Goal: Participate in discussion: Engage in conversation with other users on a specific topic

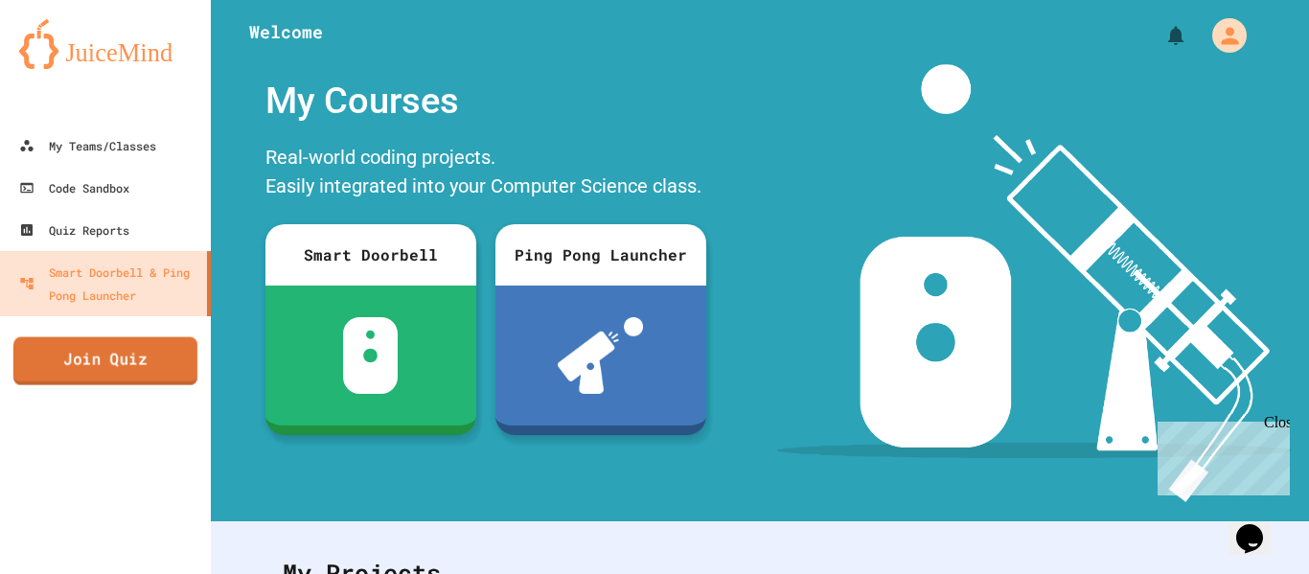
click at [133, 366] on link "Join Quiz" at bounding box center [105, 361] width 184 height 48
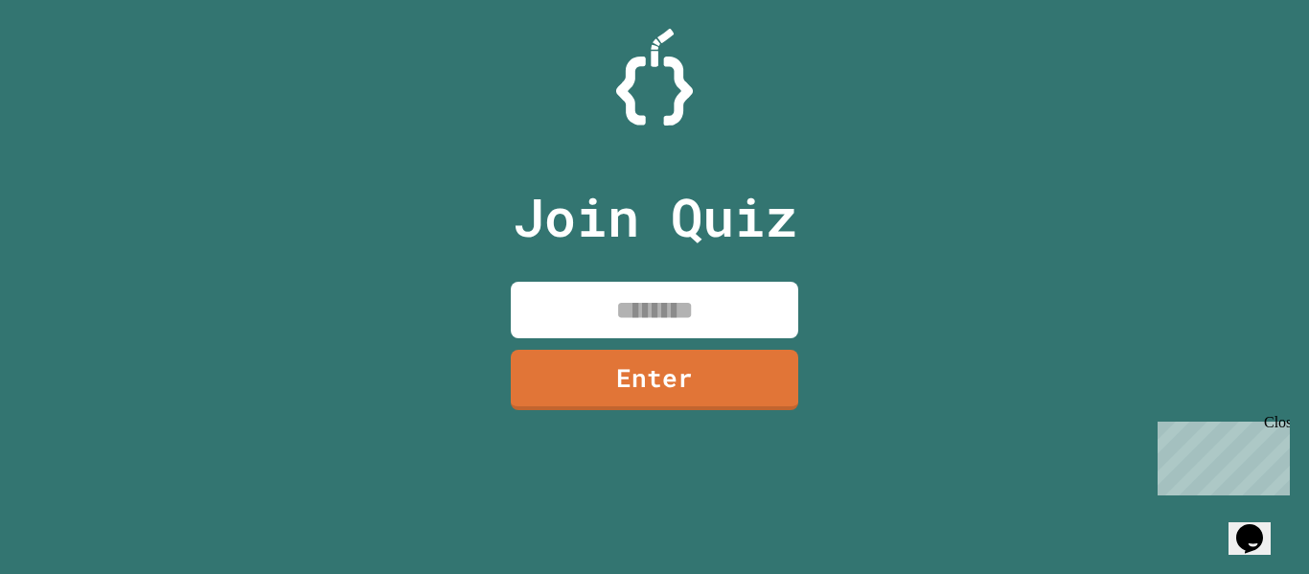
click at [604, 292] on input at bounding box center [654, 310] width 287 height 57
type input "*"
type input "********"
click at [685, 387] on link "Enter" at bounding box center [655, 377] width 284 height 63
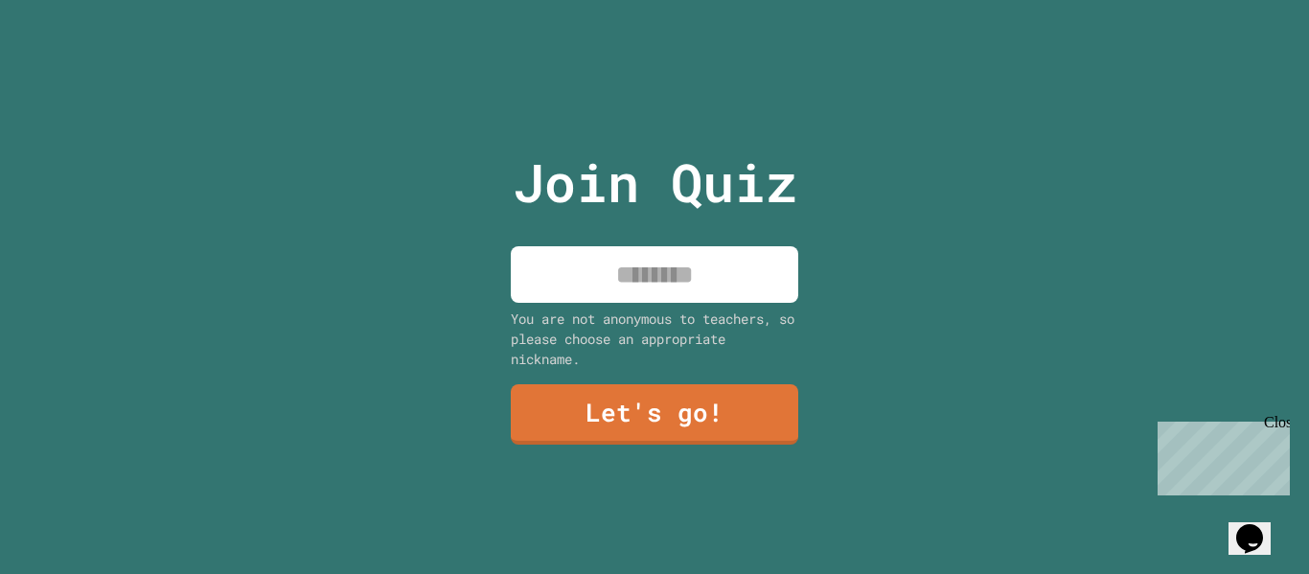
click at [672, 264] on input at bounding box center [654, 274] width 287 height 57
type input "*********"
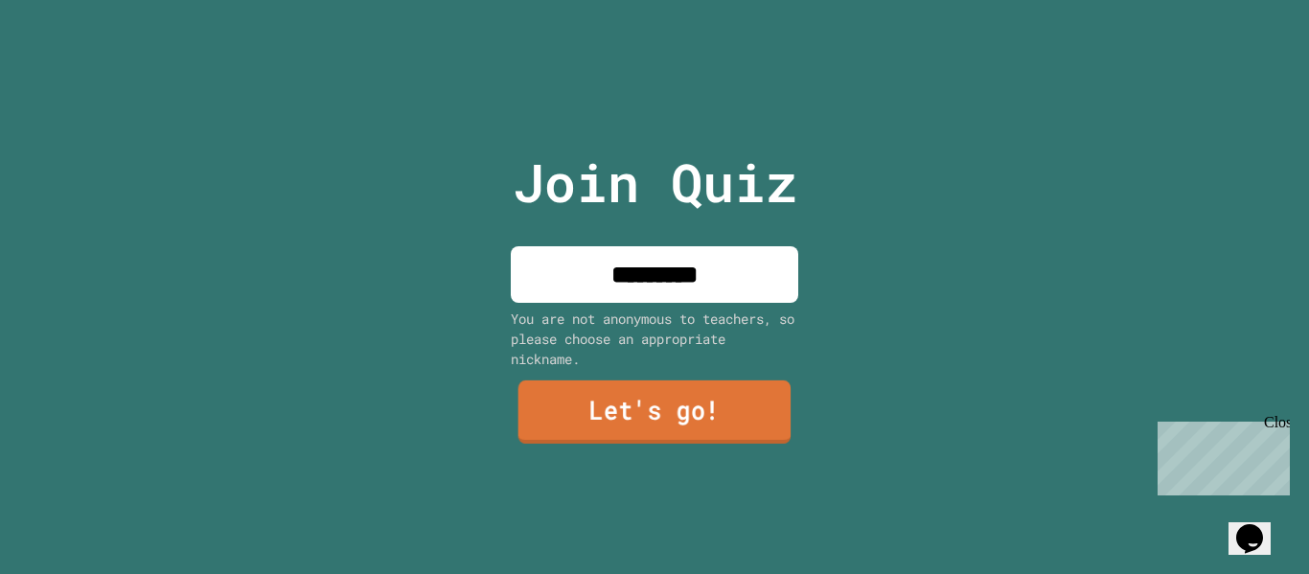
click at [613, 388] on link "Let's go!" at bounding box center [654, 411] width 273 height 63
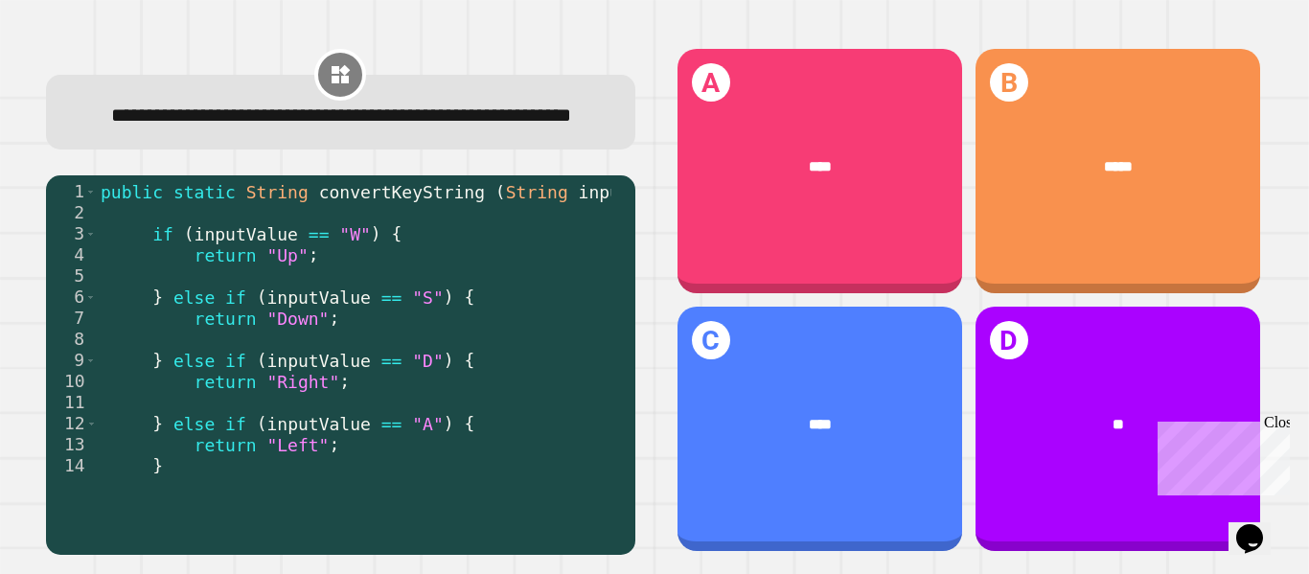
scroll to position [4, 0]
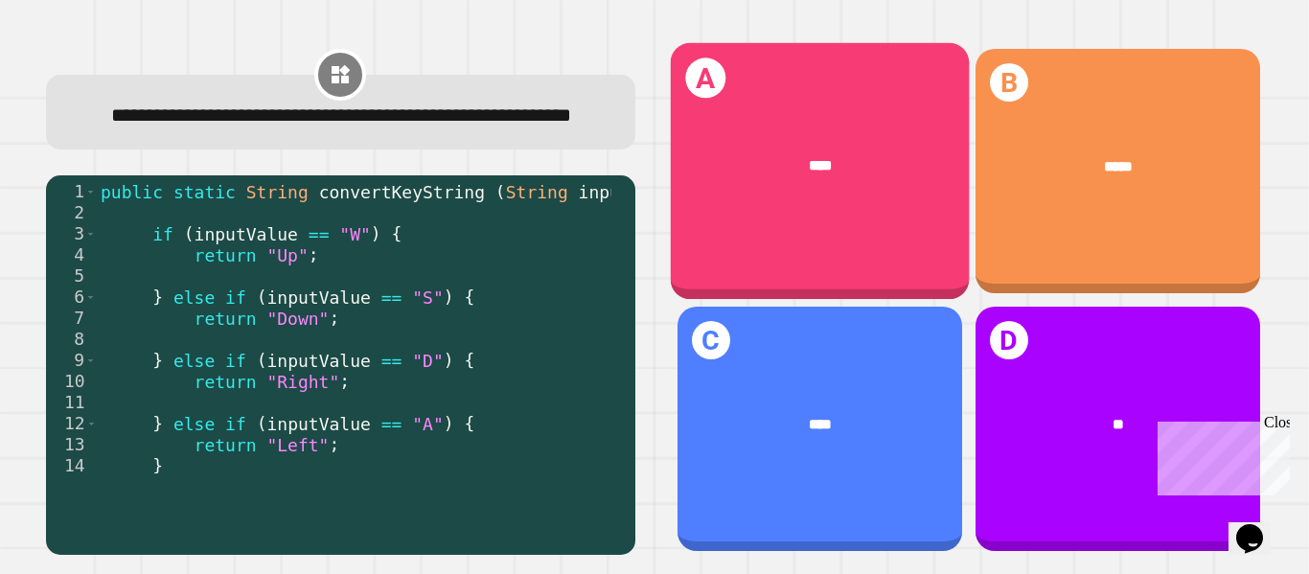
click at [765, 260] on div "A ****" at bounding box center [819, 171] width 299 height 257
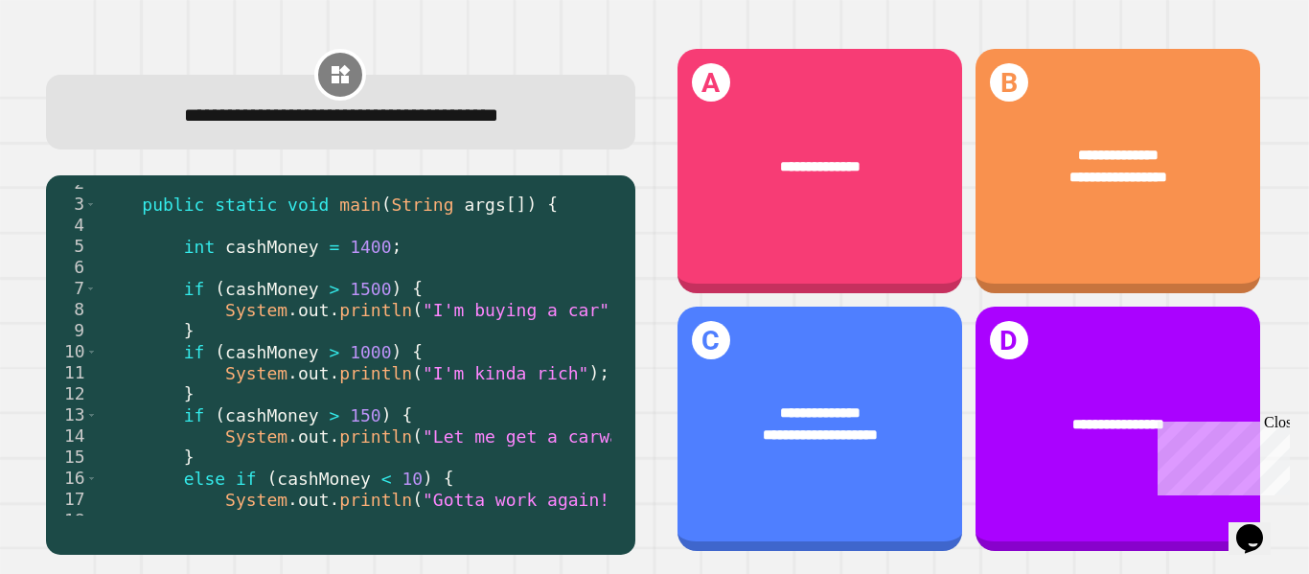
scroll to position [34, 0]
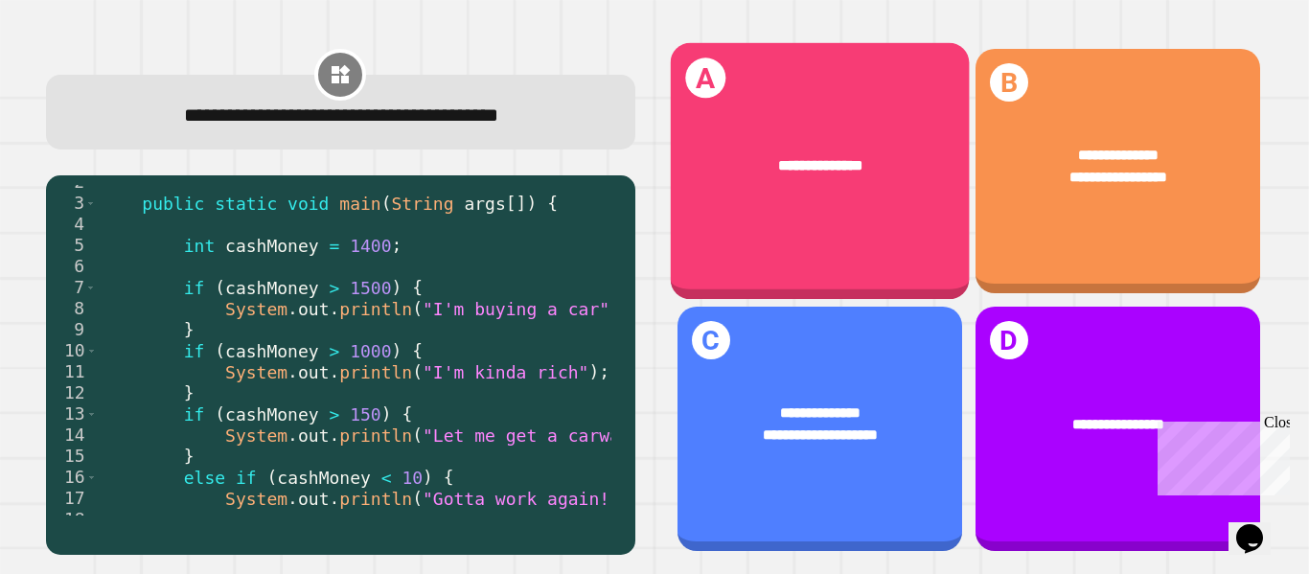
click at [884, 243] on div "**********" at bounding box center [819, 171] width 299 height 257
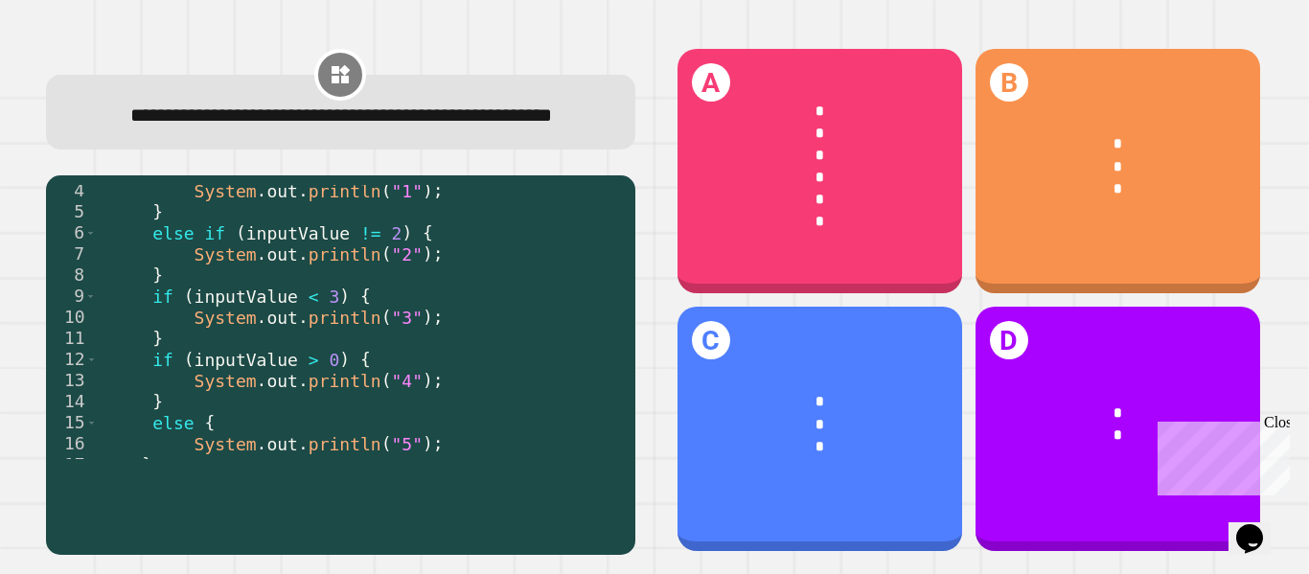
scroll to position [68, 0]
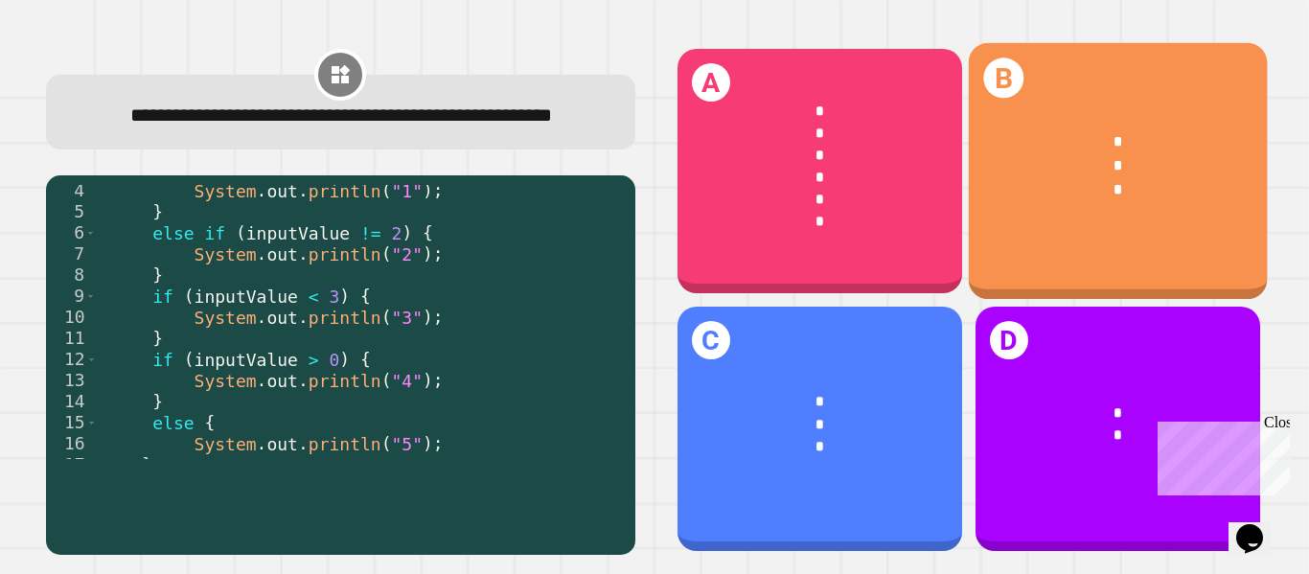
click at [1045, 137] on div "*" at bounding box center [1119, 142] width 238 height 23
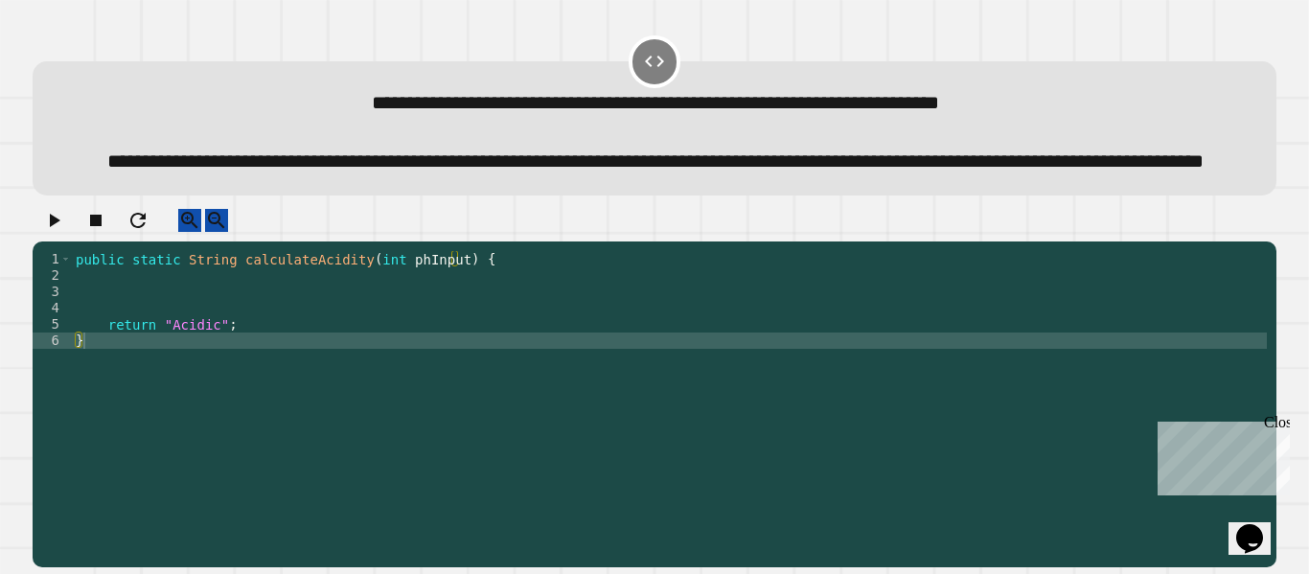
click at [188, 336] on div "public static String calculateAcidity ( int phInput ) { return "Acidic" ; }" at bounding box center [669, 373] width 1195 height 244
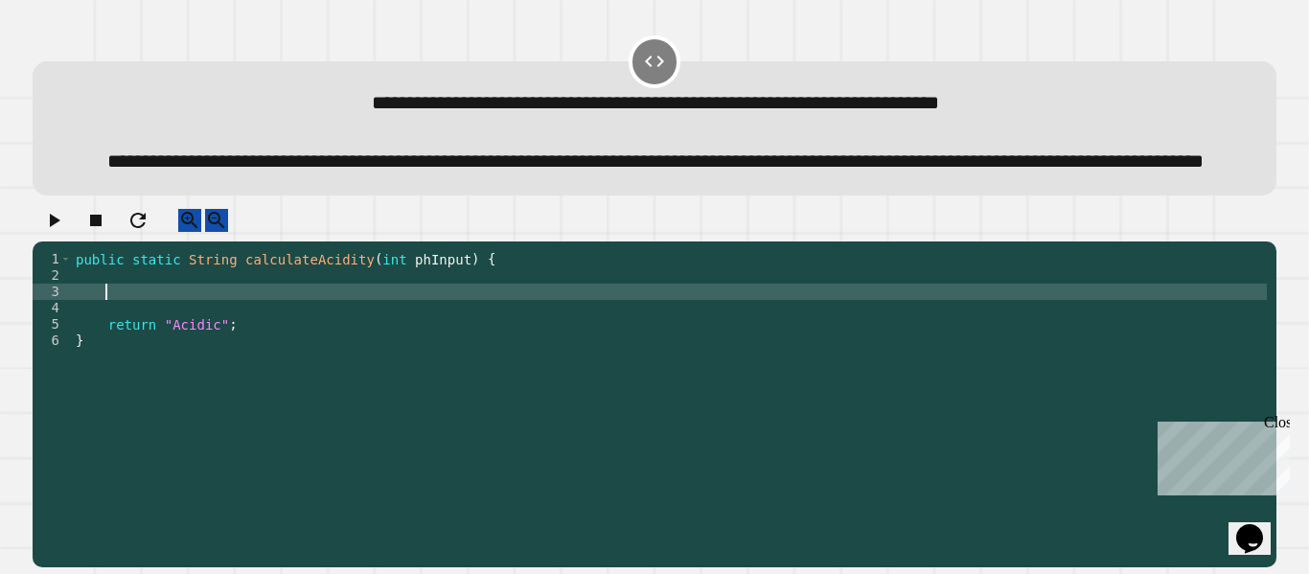
type textarea "*"
click at [288, 341] on div "public static String calculateAcidity ( int phInput ) { if ( phInput < 7 ) retu…" at bounding box center [669, 373] width 1195 height 244
type textarea "**********"
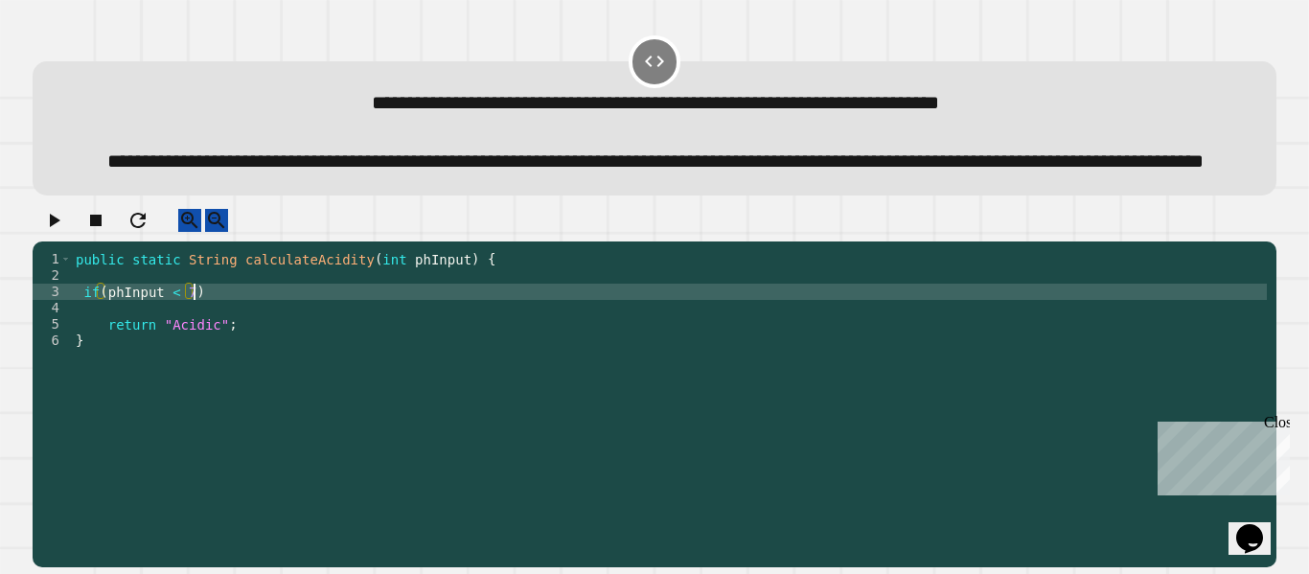
scroll to position [0, 0]
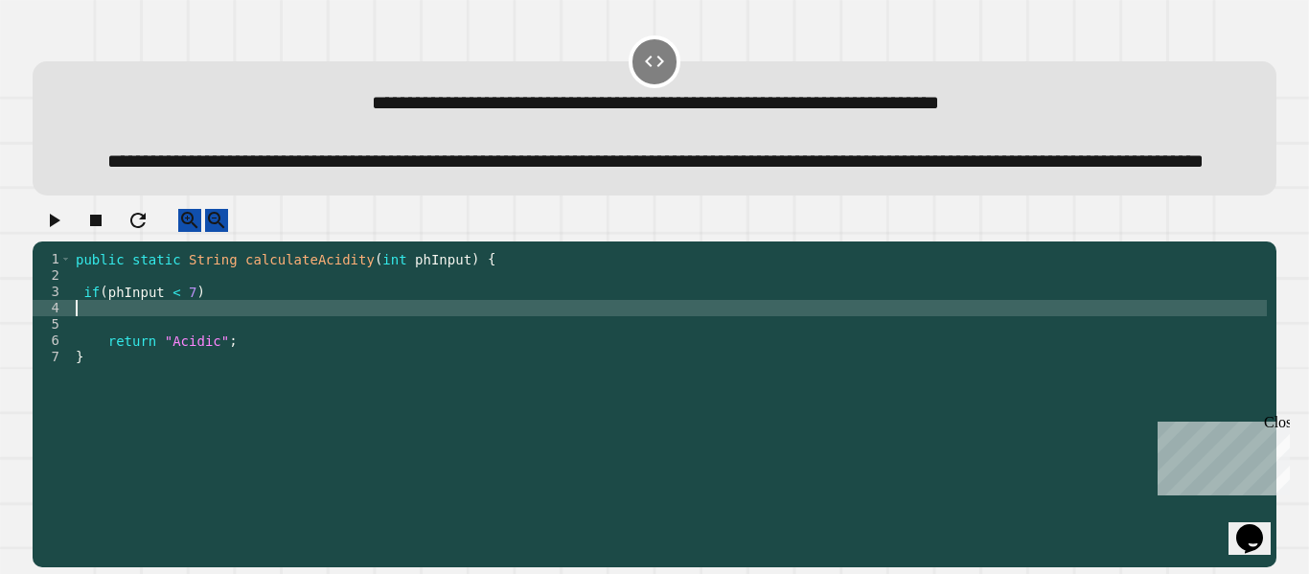
type textarea "*"
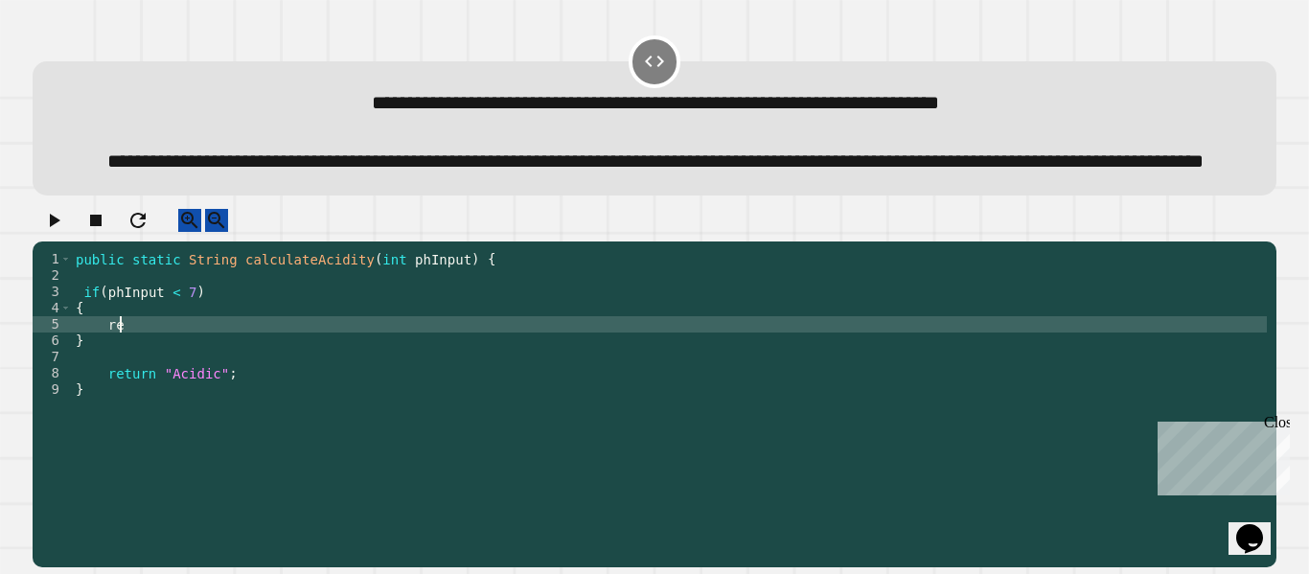
type textarea "*"
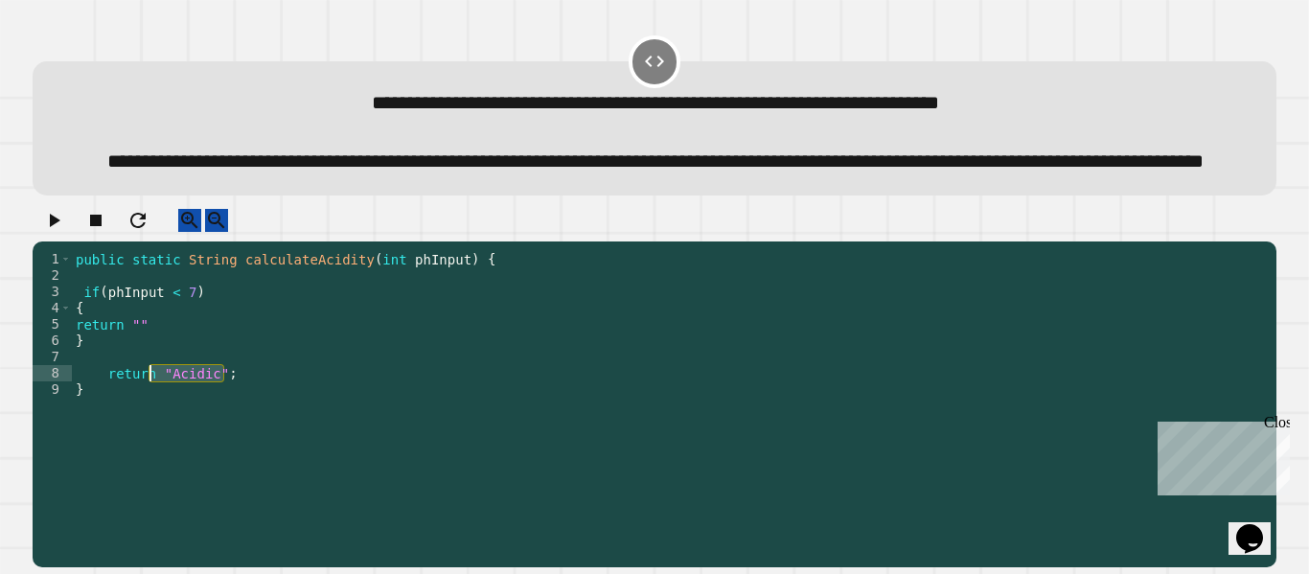
drag, startPoint x: 237, startPoint y: 424, endPoint x: 152, endPoint y: 428, distance: 84.5
click at [152, 428] on div "public static String calculateAcidity ( int phInput ) { if ( phInput < 7 ) { re…" at bounding box center [669, 373] width 1195 height 244
drag, startPoint x: 149, startPoint y: 379, endPoint x: 126, endPoint y: 379, distance: 23.0
click at [126, 379] on div "public static String calculateAcidity ( int phInput ) { if ( phInput < 7 ) { re…" at bounding box center [669, 373] width 1195 height 244
paste textarea "********"
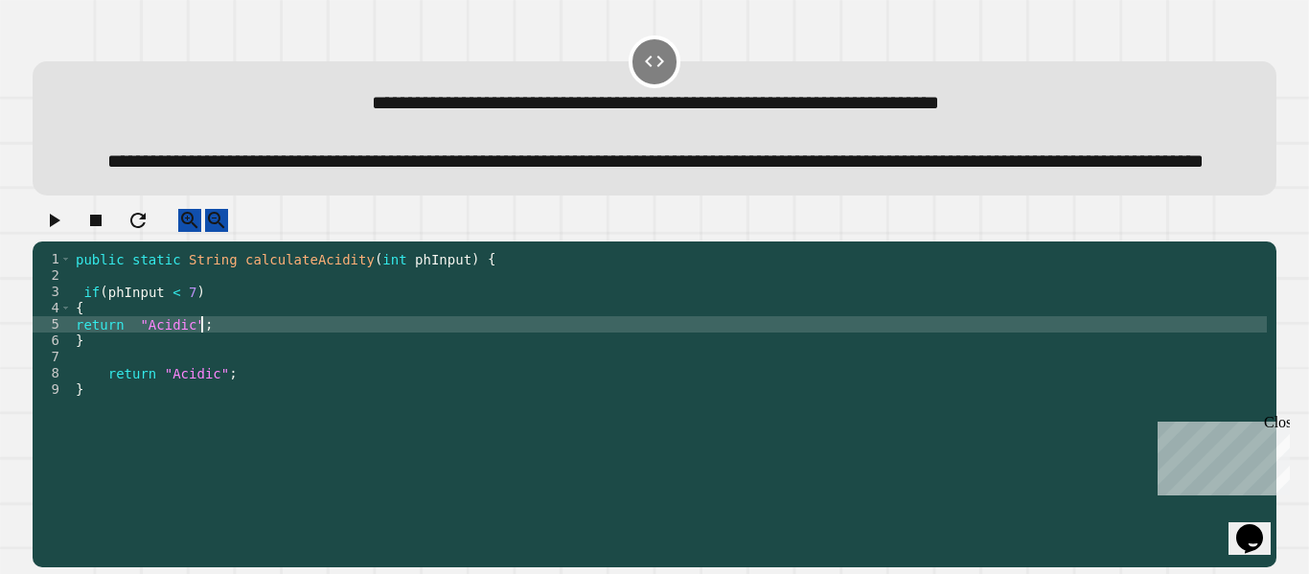
click at [117, 396] on div "public static String calculateAcidity ( int phInput ) { if ( phInput < 7 ) { re…" at bounding box center [669, 373] width 1195 height 244
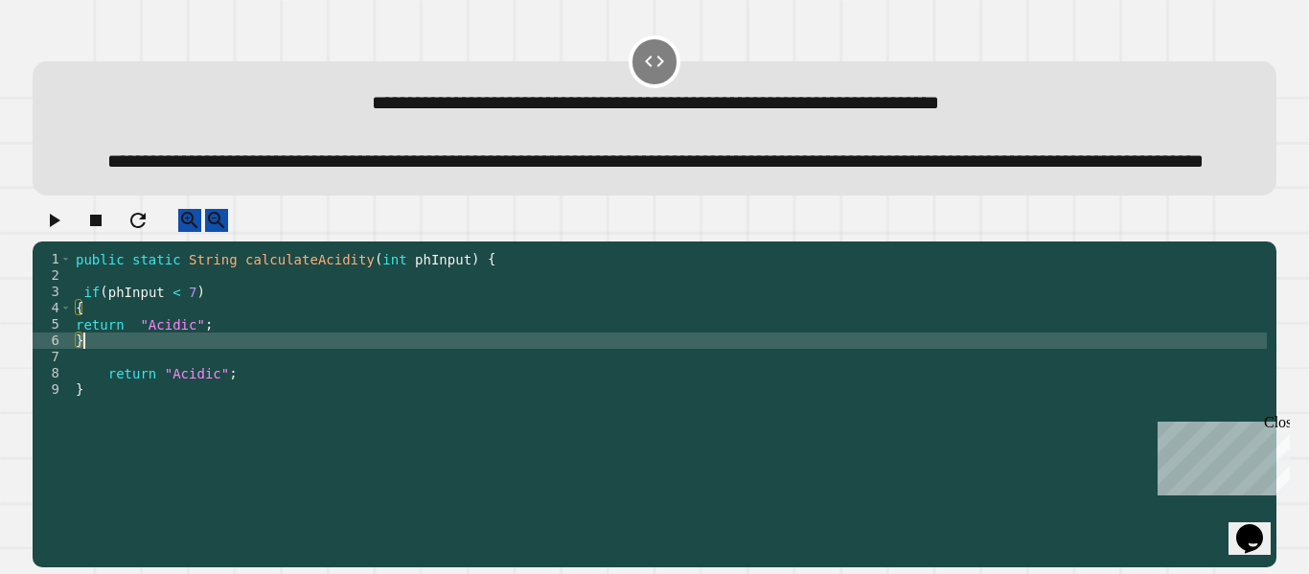
scroll to position [0, 0]
type textarea "*"
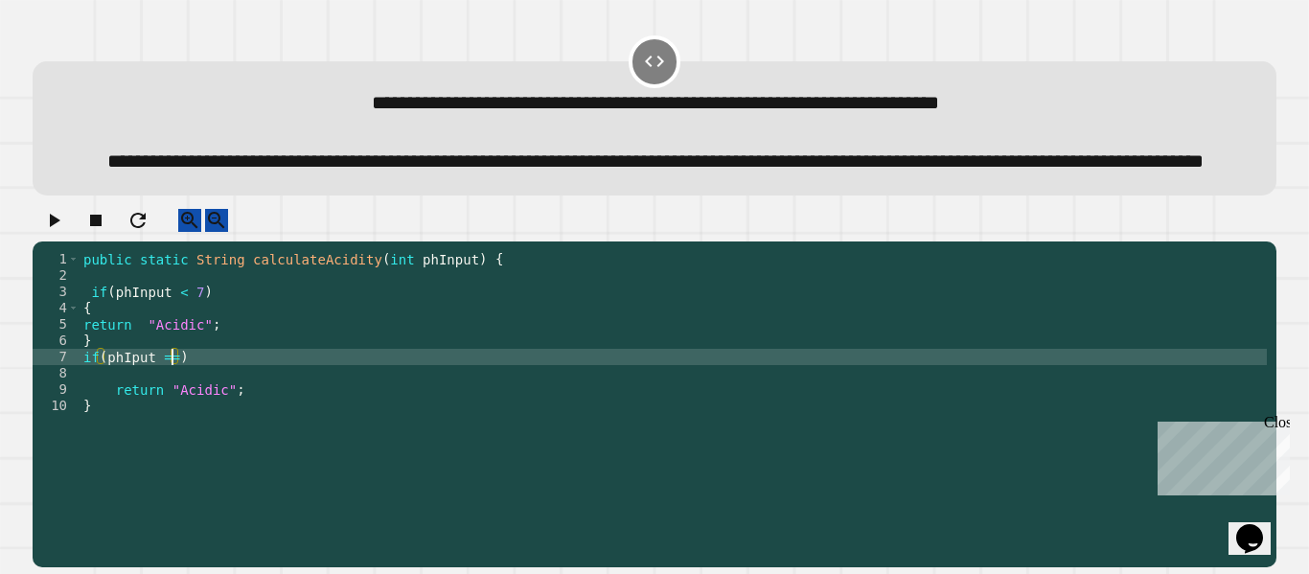
scroll to position [0, 7]
type textarea "**********"
click at [241, 412] on div "public static String calculateAcidity ( int phInput ) { if ( phInput < 7 ) { re…" at bounding box center [673, 373] width 1187 height 244
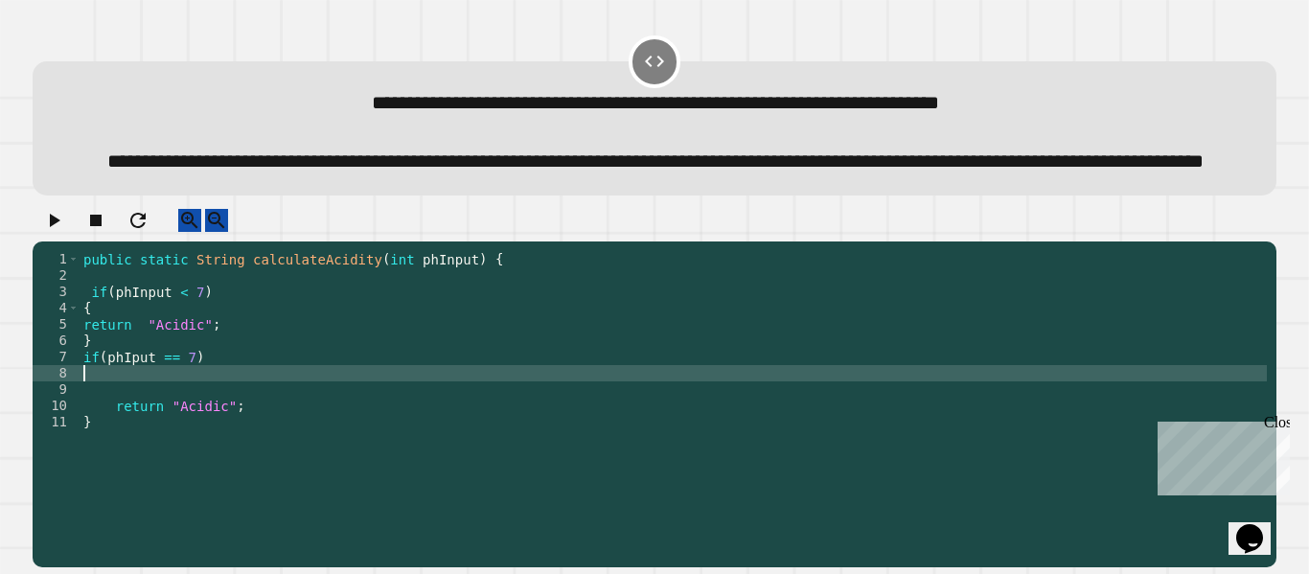
type textarea "*"
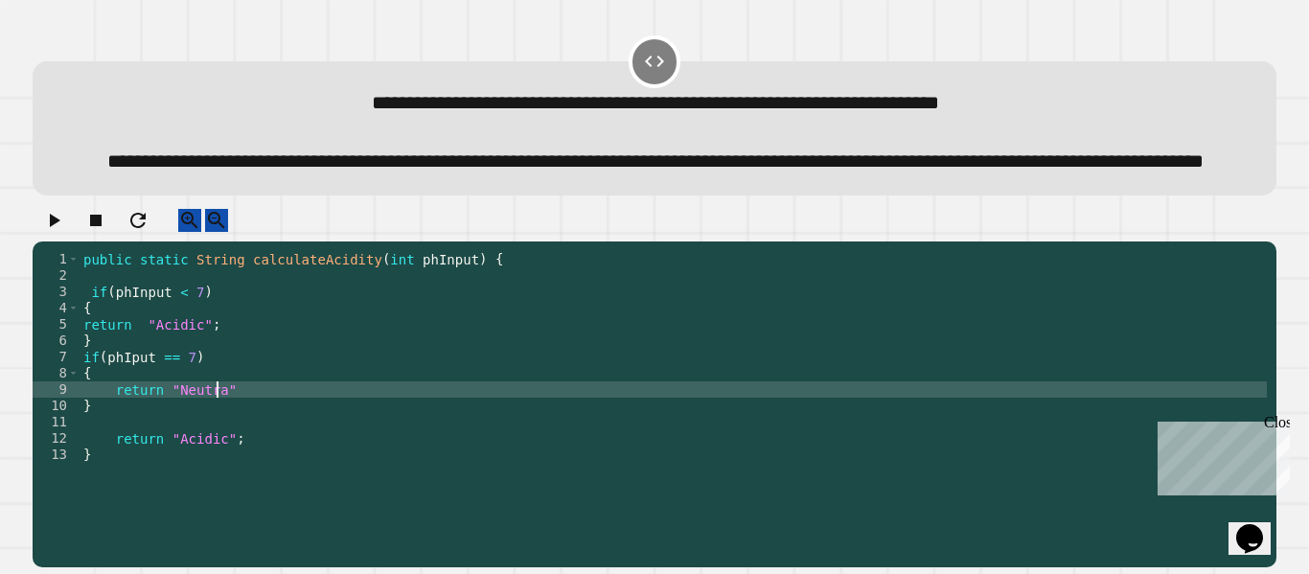
scroll to position [0, 10]
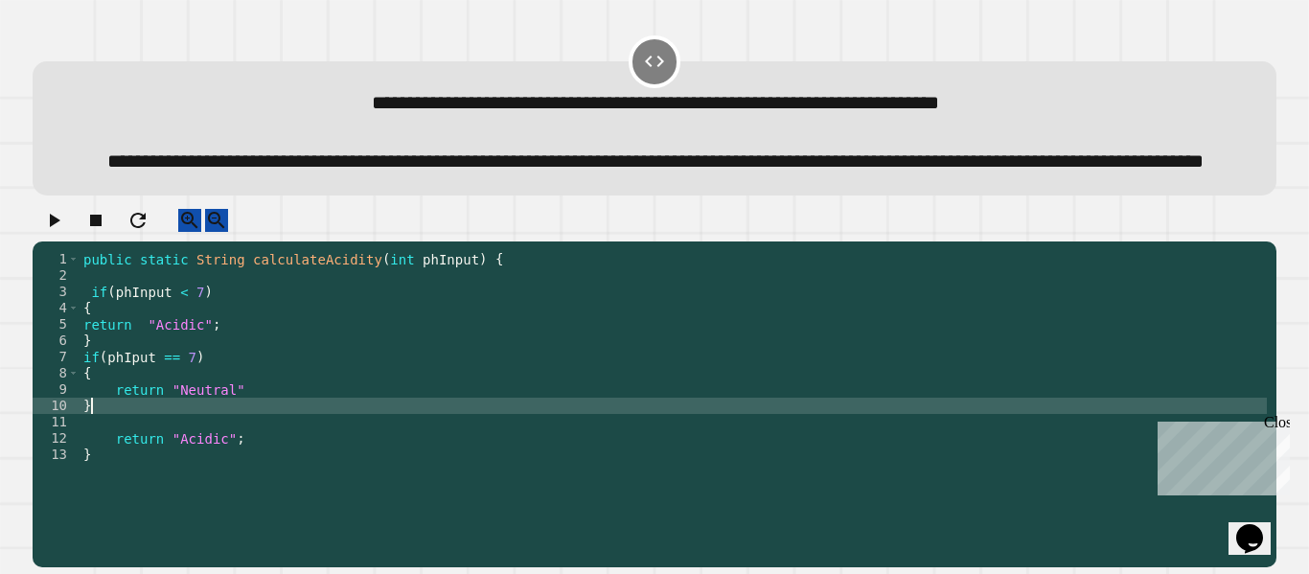
click at [132, 461] on div "public static String calculateAcidity ( int phInput ) { if ( phInput < 7 ) { re…" at bounding box center [673, 373] width 1187 height 244
type textarea "*"
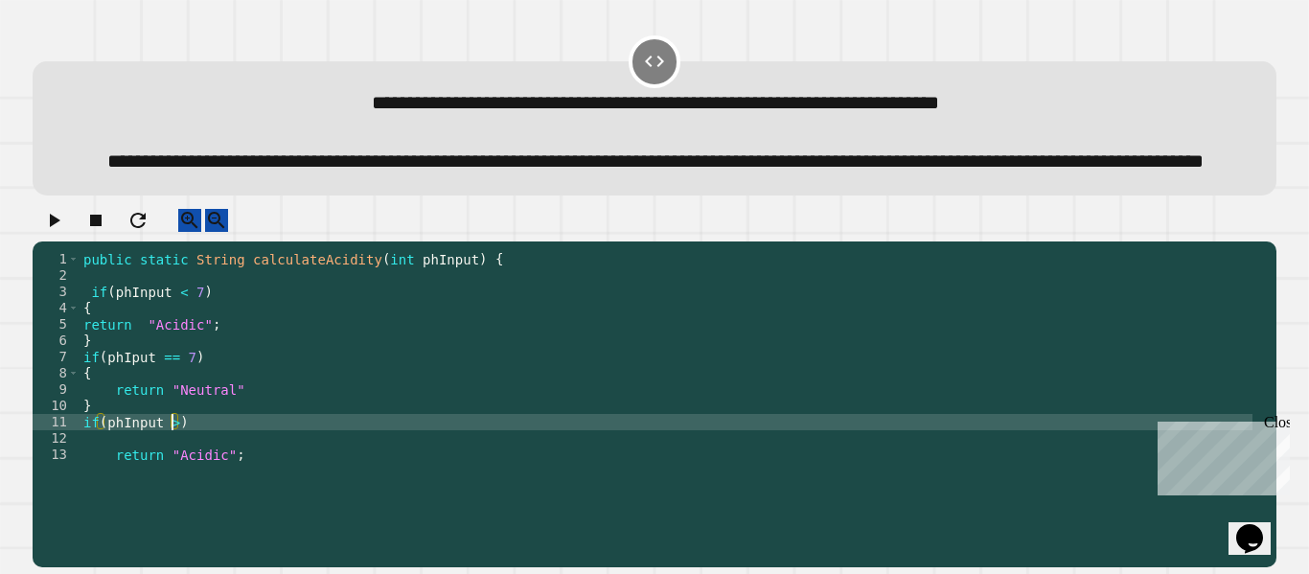
scroll to position [0, 7]
type textarea "**********"
click at [255, 469] on div "public static String calculateAcidity ( int phInput ) { if ( phInput < 7 ) { re…" at bounding box center [666, 373] width 1173 height 244
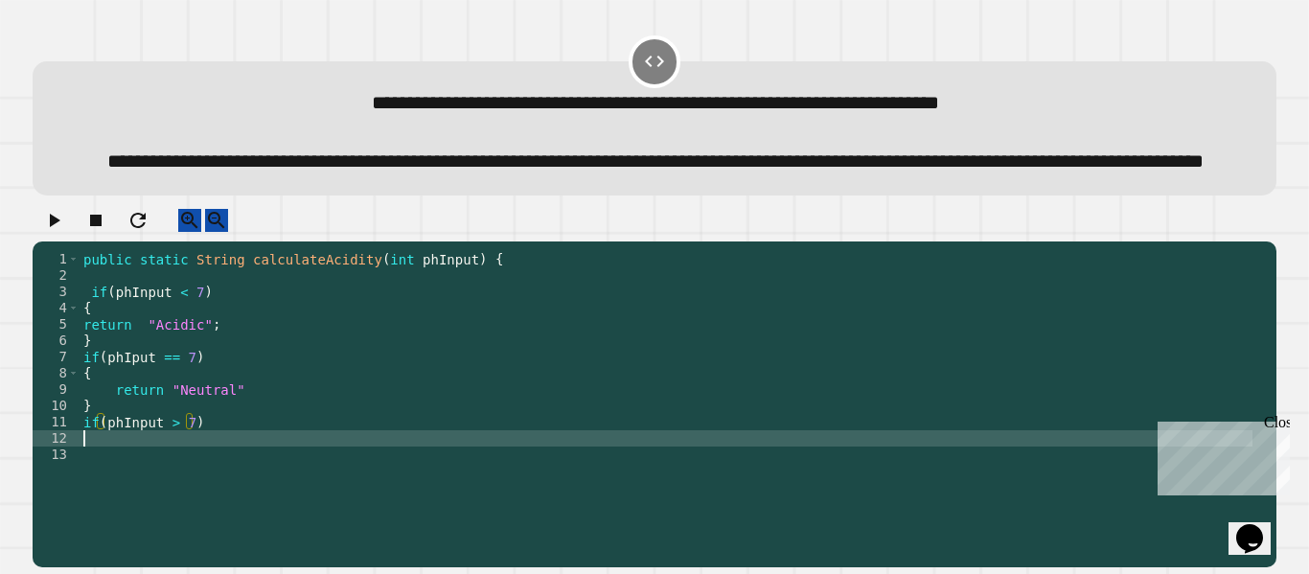
scroll to position [0, 0]
type textarea "*"
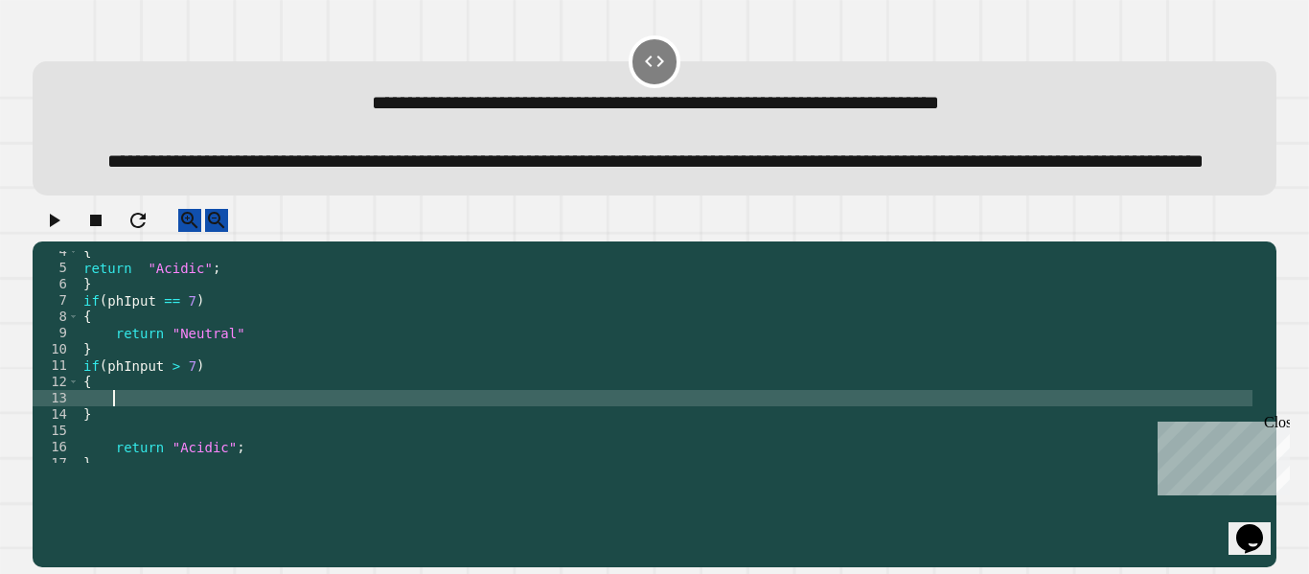
scroll to position [57, 0]
type textarea "*"
click at [226, 451] on div "{ return "Acidic" ; } if ( phIput == 7 ) { return "Neutral" } if ( phInput > 7 …" at bounding box center [666, 365] width 1173 height 244
click at [65, 232] on icon "button" at bounding box center [53, 220] width 23 height 23
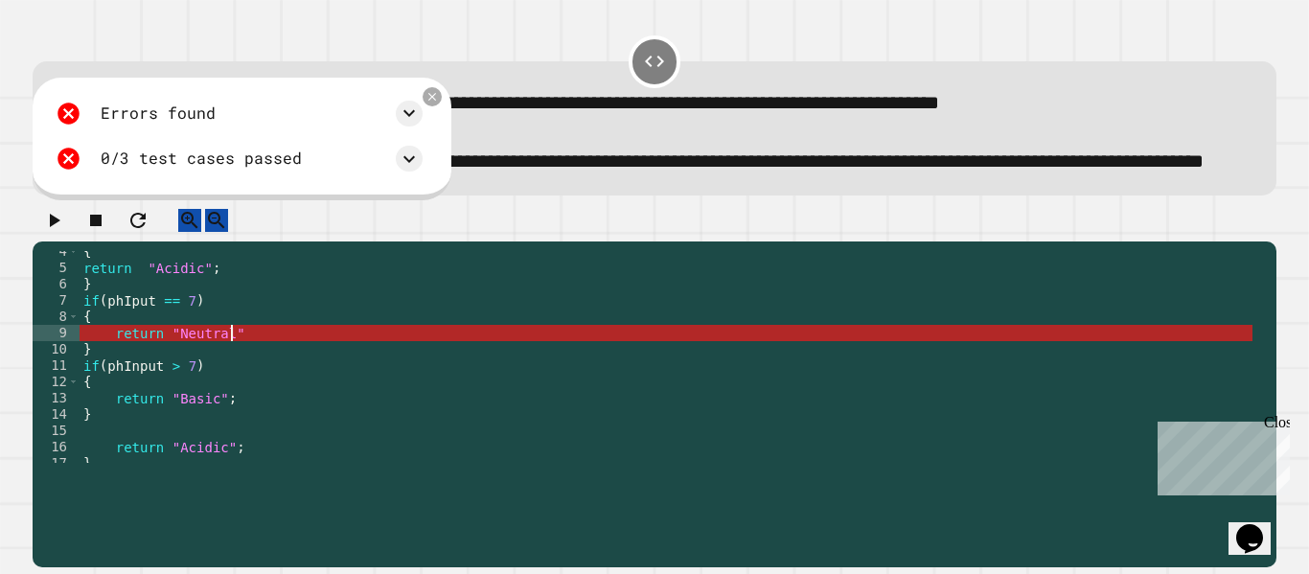
click at [233, 385] on div "{ return "Acidic" ; } if ( phIput == 7 ) { return "Neutral" } if ( phInput > 7 …" at bounding box center [666, 365] width 1173 height 244
click at [269, 391] on div "{ return "Acidic" ; } if ( phIput == 7 ) { return "Neutral" } if ( phInput > 7 …" at bounding box center [666, 365] width 1173 height 244
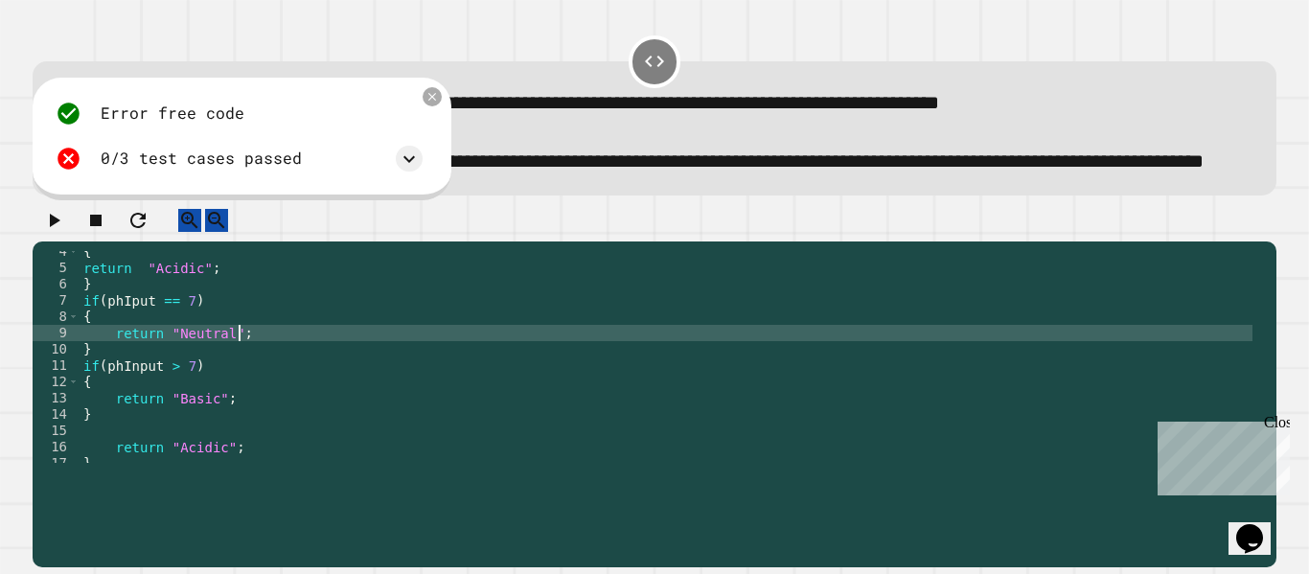
click at [49, 233] on button "button" at bounding box center [53, 221] width 23 height 24
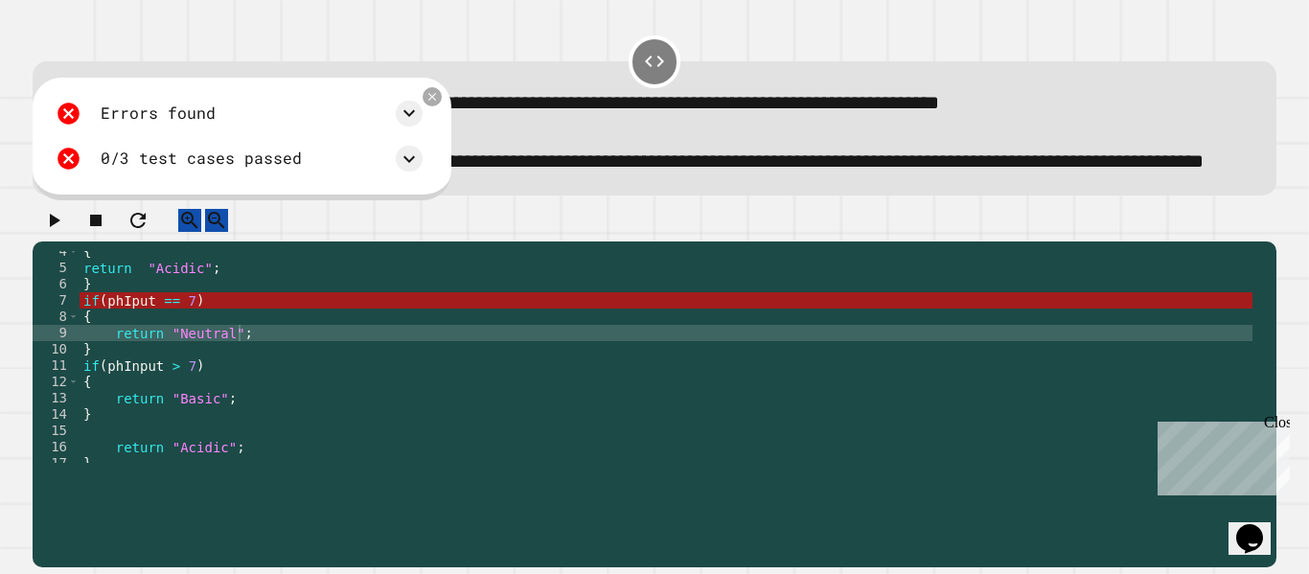
click at [131, 355] on div "{ return "Acidic" ; } if ( phIput == 7 ) { return "Neutral" ; } if ( phInput > …" at bounding box center [666, 365] width 1173 height 244
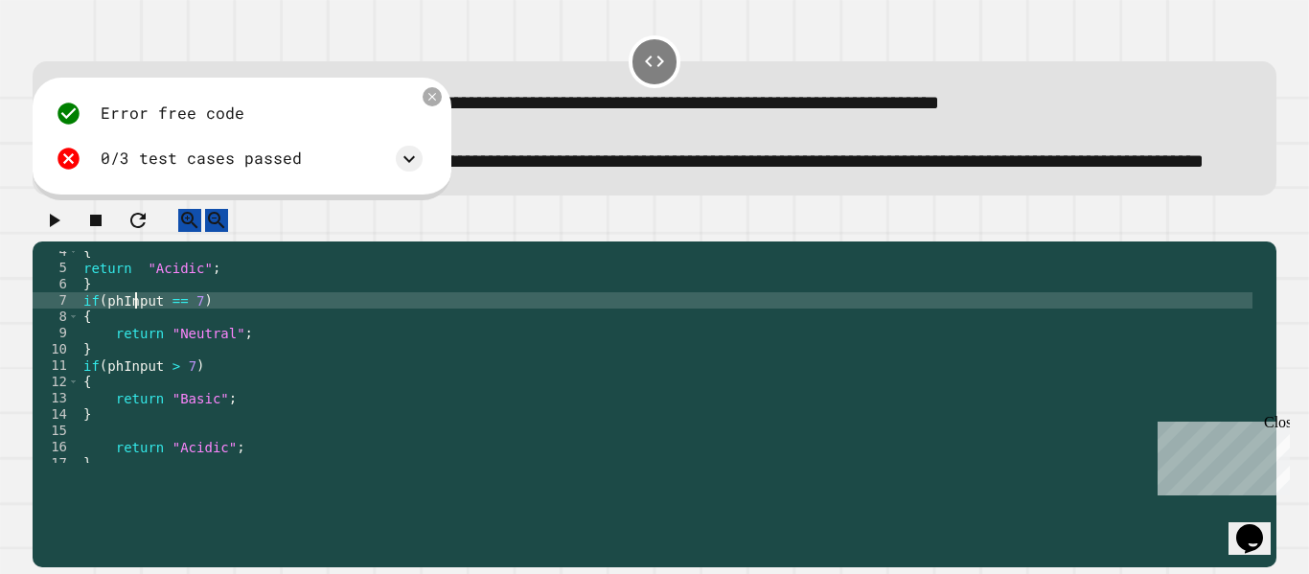
scroll to position [0, 4]
type textarea "**********"
click at [48, 233] on button "button" at bounding box center [53, 221] width 23 height 24
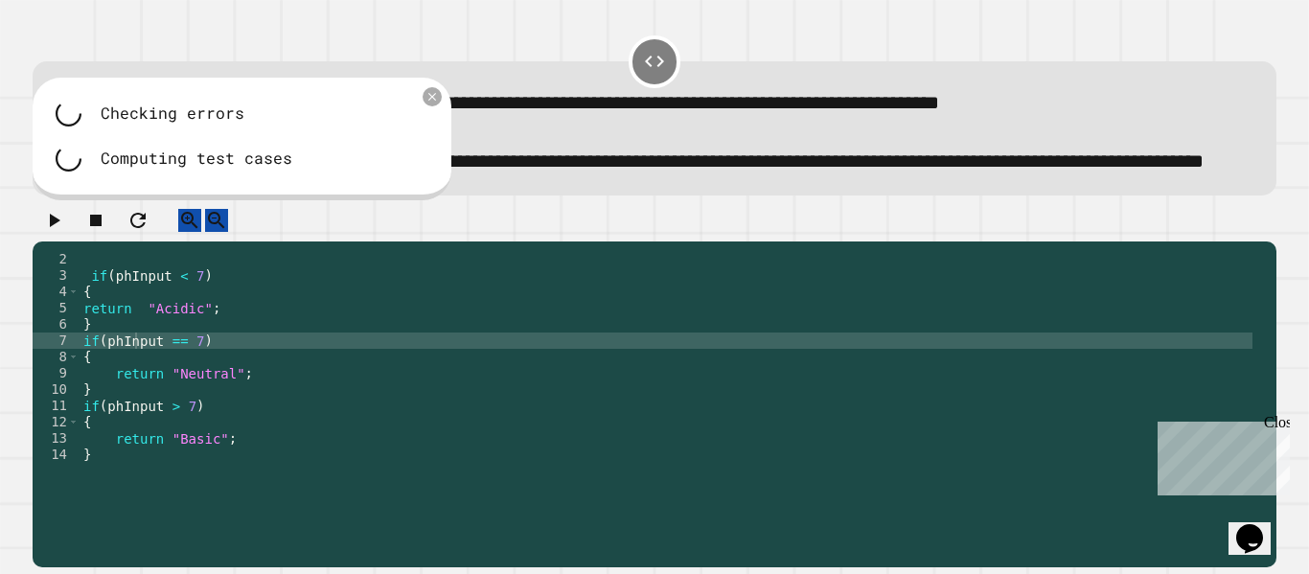
scroll to position [16, 0]
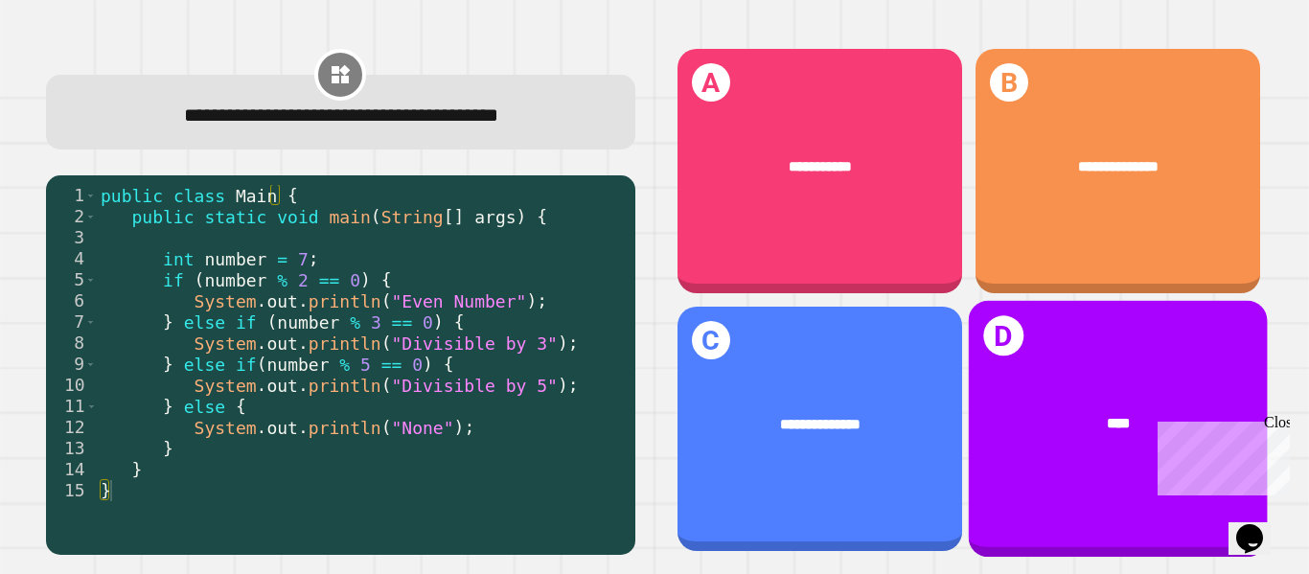
click at [1128, 420] on div "****" at bounding box center [1117, 423] width 299 height 83
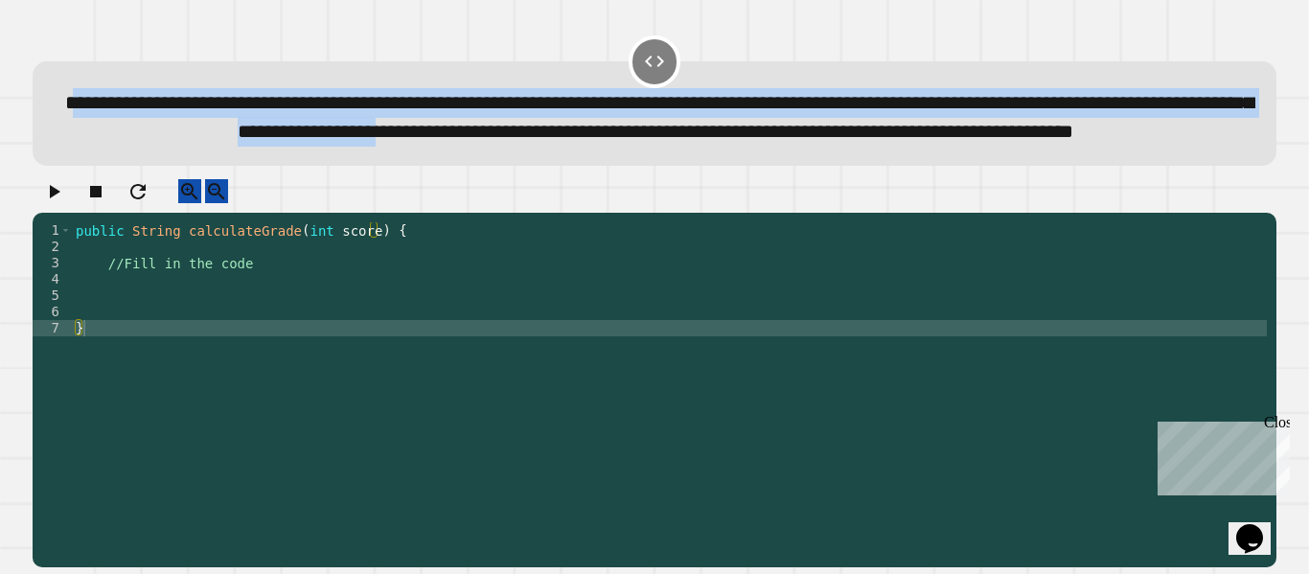
drag, startPoint x: 128, startPoint y: 89, endPoint x: 1064, endPoint y: 146, distance: 937.0
click at [1064, 142] on span "**********" at bounding box center [659, 117] width 1188 height 49
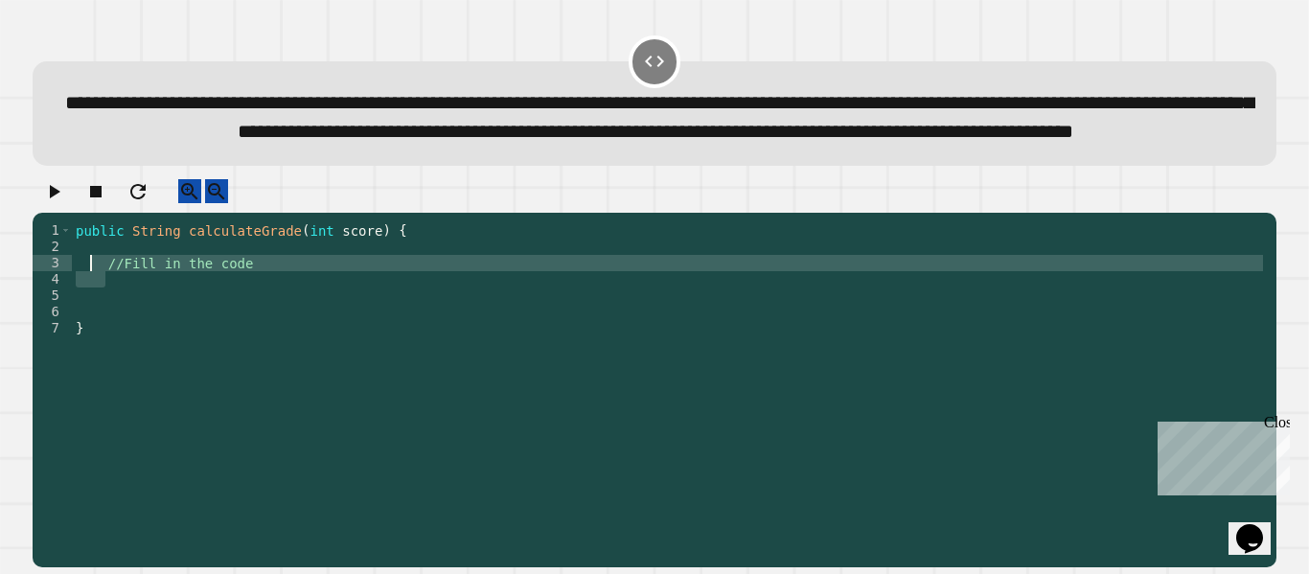
drag, startPoint x: 278, startPoint y: 321, endPoint x: 90, endPoint y: 308, distance: 188.3
click at [90, 308] on div "public String calculateGrade ( int score ) { //Fill in the code }" at bounding box center [669, 360] width 1195 height 277
type textarea "**********"
click at [202, 314] on div "public String calculateGrade ( int score ) { if ( score >= ) }" at bounding box center [669, 360] width 1195 height 277
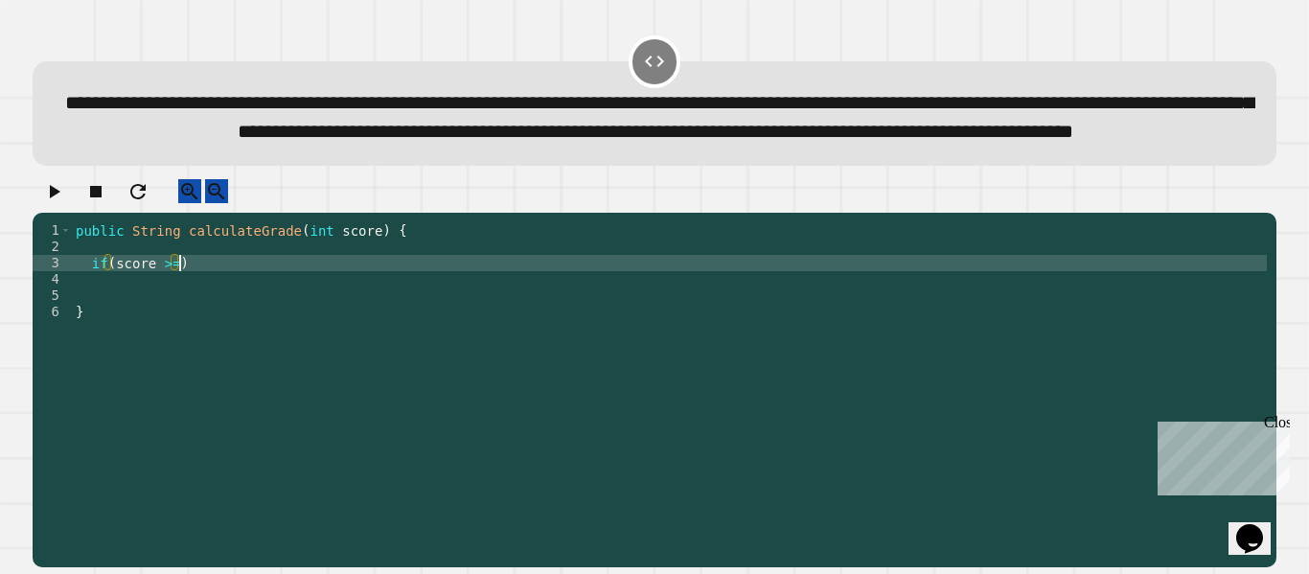
click at [178, 317] on div "public String calculateGrade ( int score ) { if ( score >= ) }" at bounding box center [669, 360] width 1195 height 277
click at [172, 319] on div "public String calculateGrade ( int score ) { if ( score >= ) }" at bounding box center [669, 360] width 1195 height 277
type textarea "**********"
click at [216, 323] on div "public String calculateGrade ( int score ) { if ( score >= 90 ) }" at bounding box center [669, 360] width 1195 height 277
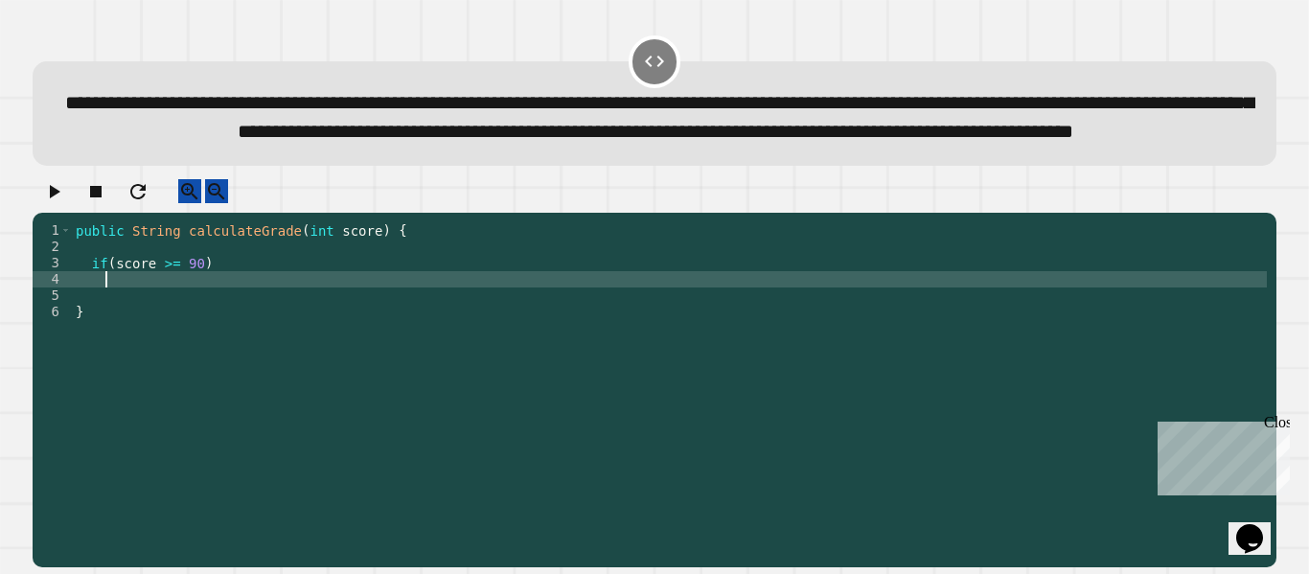
scroll to position [0, 1]
click at [223, 318] on div "public String calculateGrade ( int score ) { if ( score >= 90 ) }" at bounding box center [669, 360] width 1195 height 277
type textarea "*"
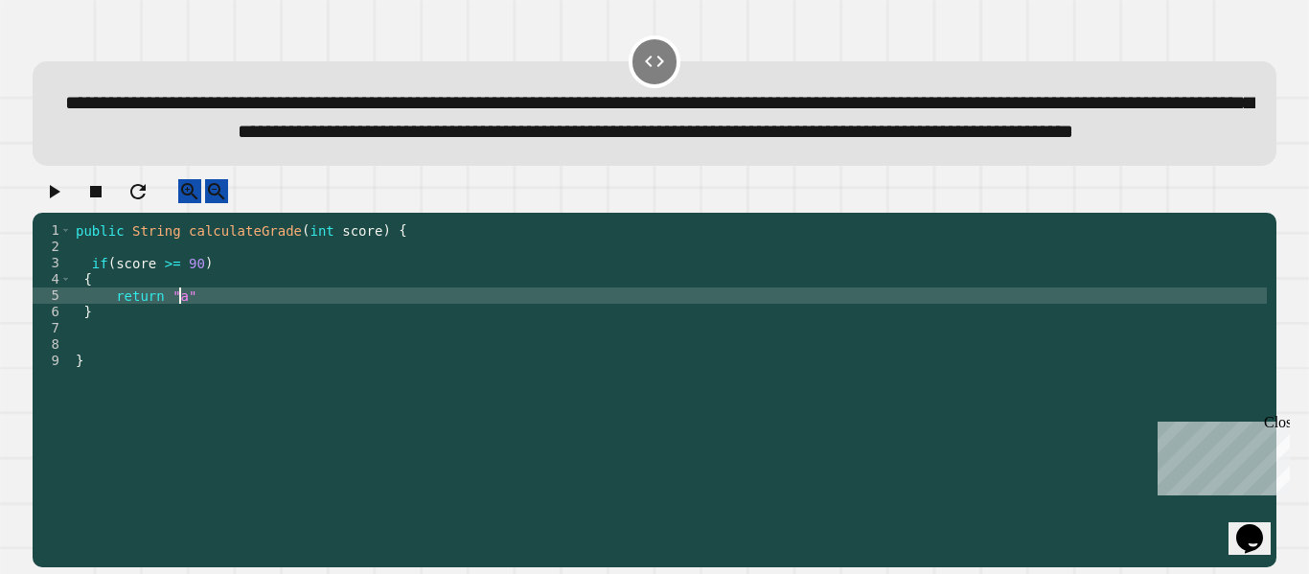
scroll to position [0, 7]
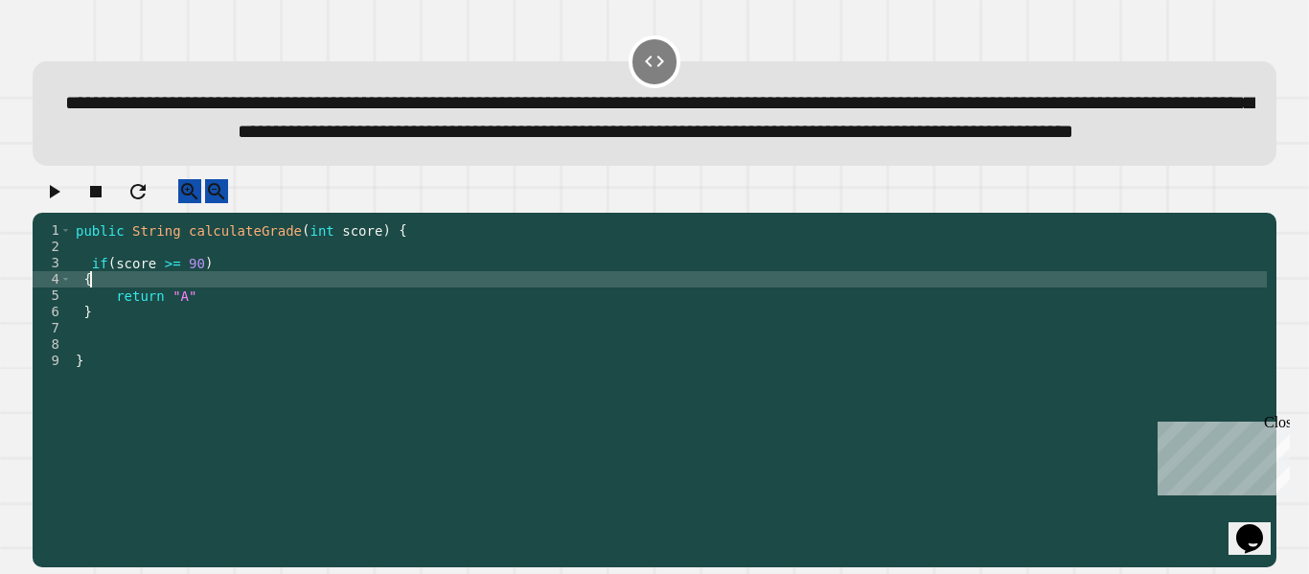
click at [211, 334] on div "public String calculateGrade ( int score ) { if ( score >= 90 ) { return "A" } }" at bounding box center [669, 360] width 1195 height 277
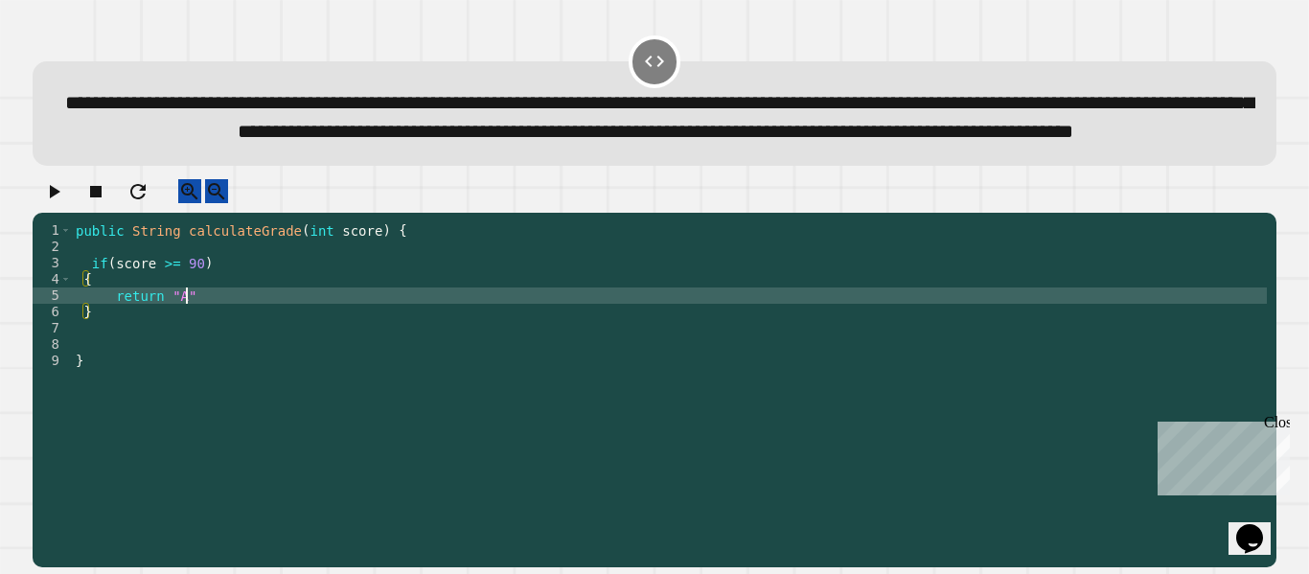
click at [194, 345] on div "public String calculateGrade ( int score ) { if ( score >= 90 ) { return "A" } }" at bounding box center [669, 360] width 1195 height 277
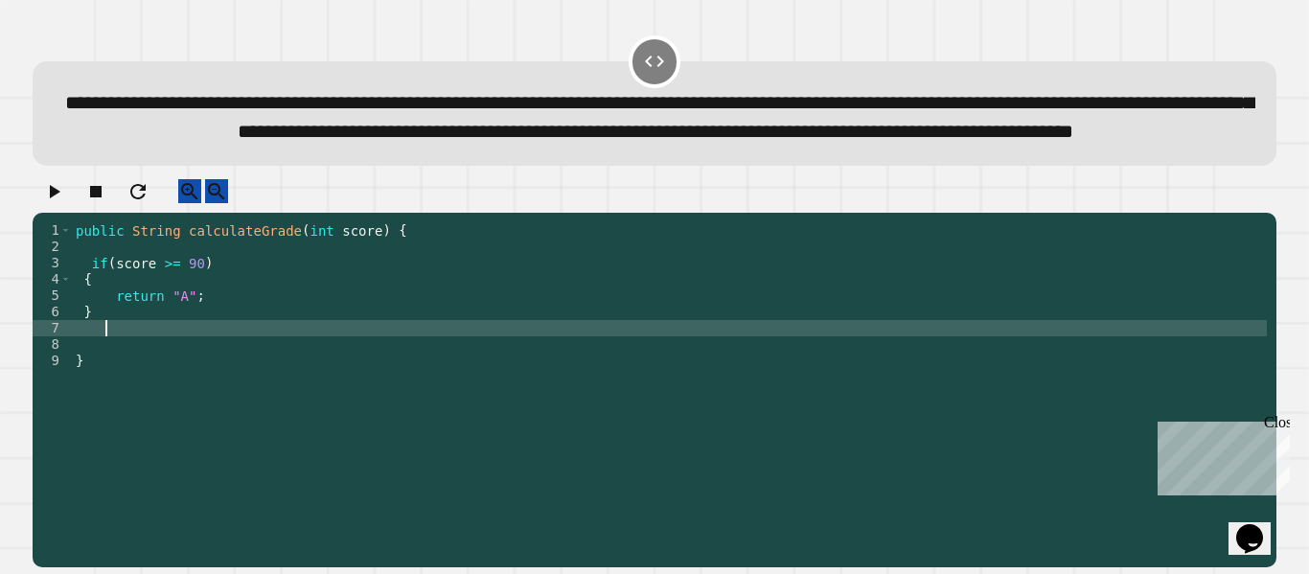
click at [120, 375] on div "public String calculateGrade ( int score ) { if ( score >= 90 ) { return "A" ; …" at bounding box center [669, 360] width 1195 height 277
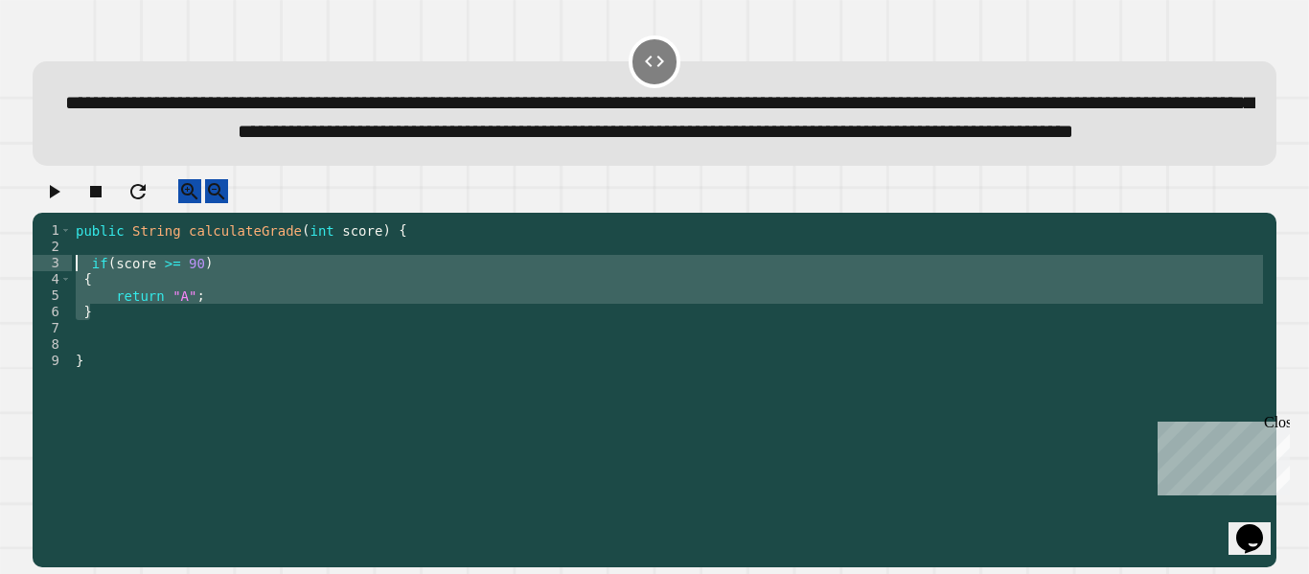
drag, startPoint x: 131, startPoint y: 361, endPoint x: 52, endPoint y: 308, distance: 95.9
click at [52, 308] on div "**********" at bounding box center [650, 344] width 1234 height 244
click at [108, 359] on div "public String calculateGrade ( int score ) { if ( score >= 90 ) { return "A" ; …" at bounding box center [669, 344] width 1195 height 244
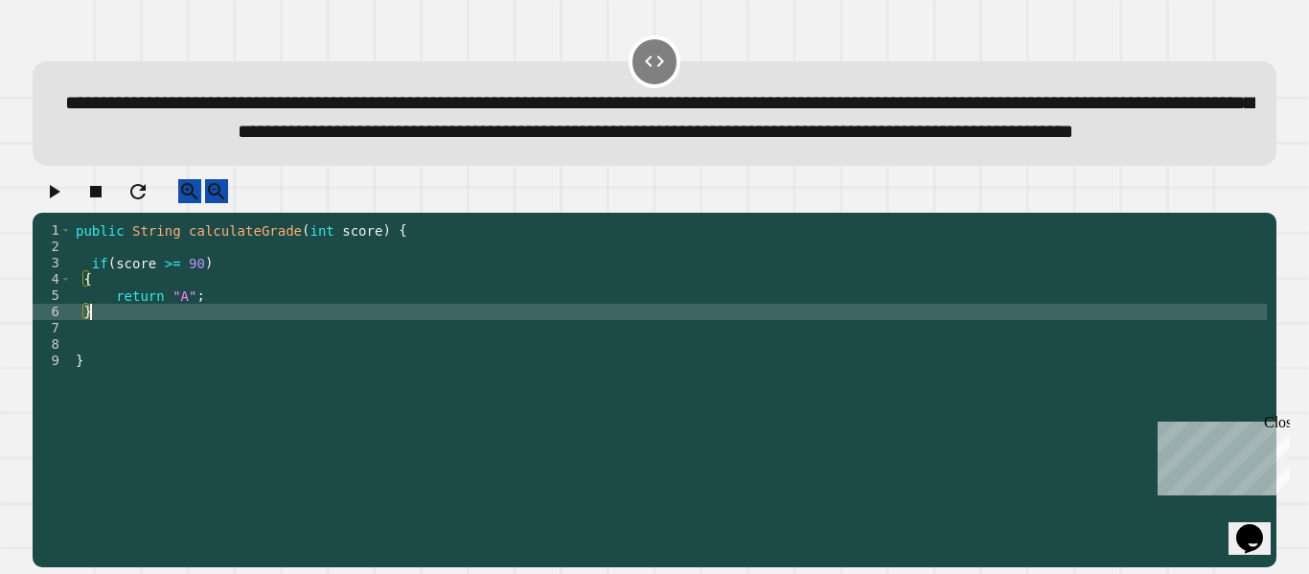
type textarea "*"
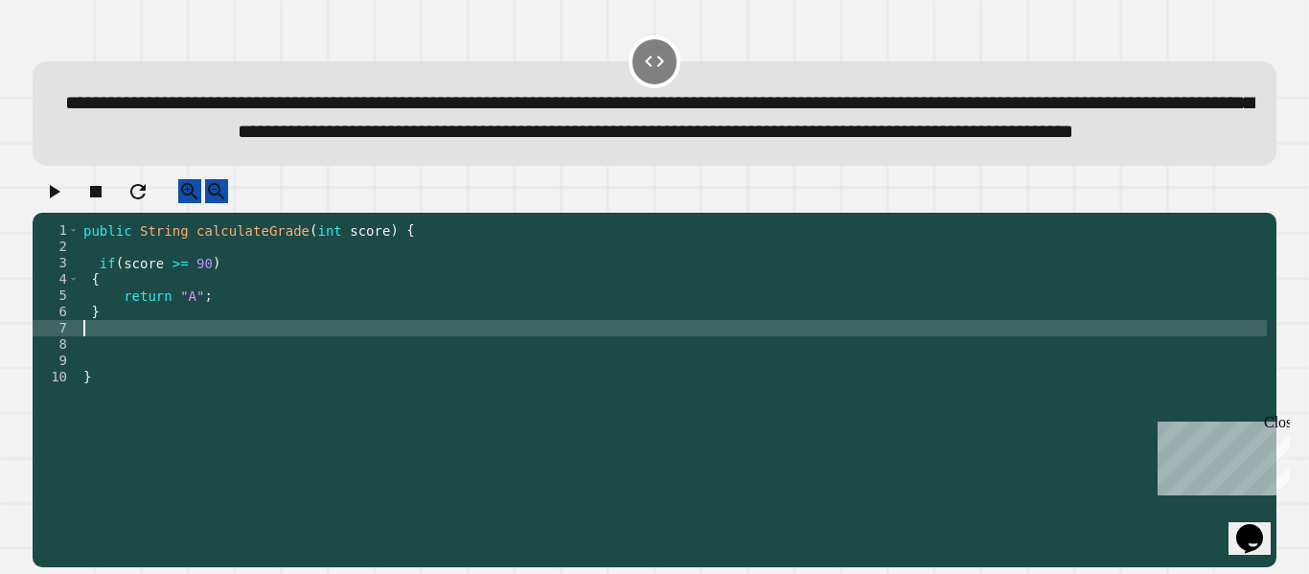
paste textarea "*"
click at [195, 383] on div "public String calculateGrade ( int score ) { if ( score >= 90 ) { return "A" ; …" at bounding box center [673, 360] width 1187 height 277
click at [187, 412] on div "public String calculateGrade ( int score ) { if ( score >= 90 ) { return "A" ; …" at bounding box center [673, 360] width 1187 height 277
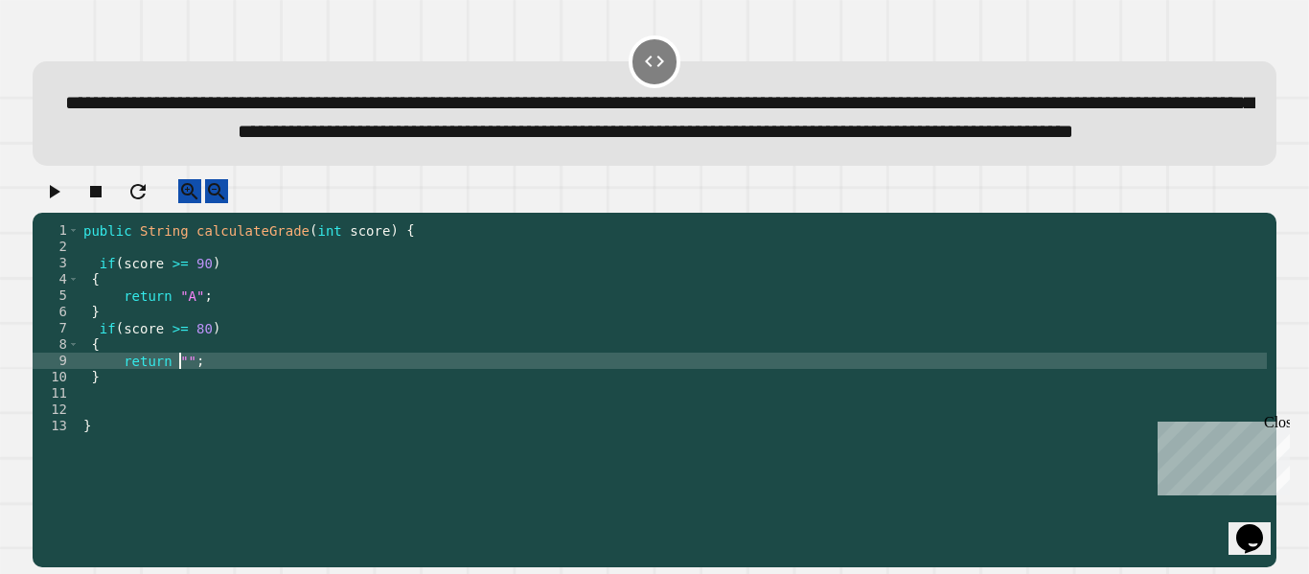
type textarea "**********"
click at [250, 413] on div "public String calculateGrade ( int score ) { if ( score >= 90 ) { return "A" ; …" at bounding box center [673, 360] width 1187 height 277
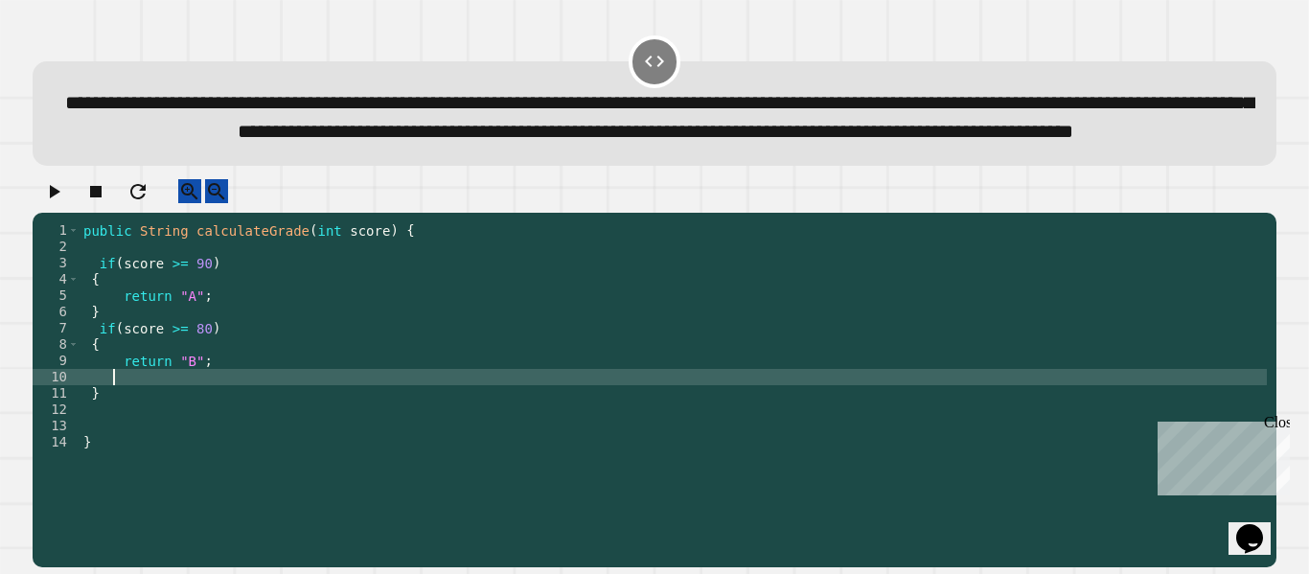
scroll to position [0, 0]
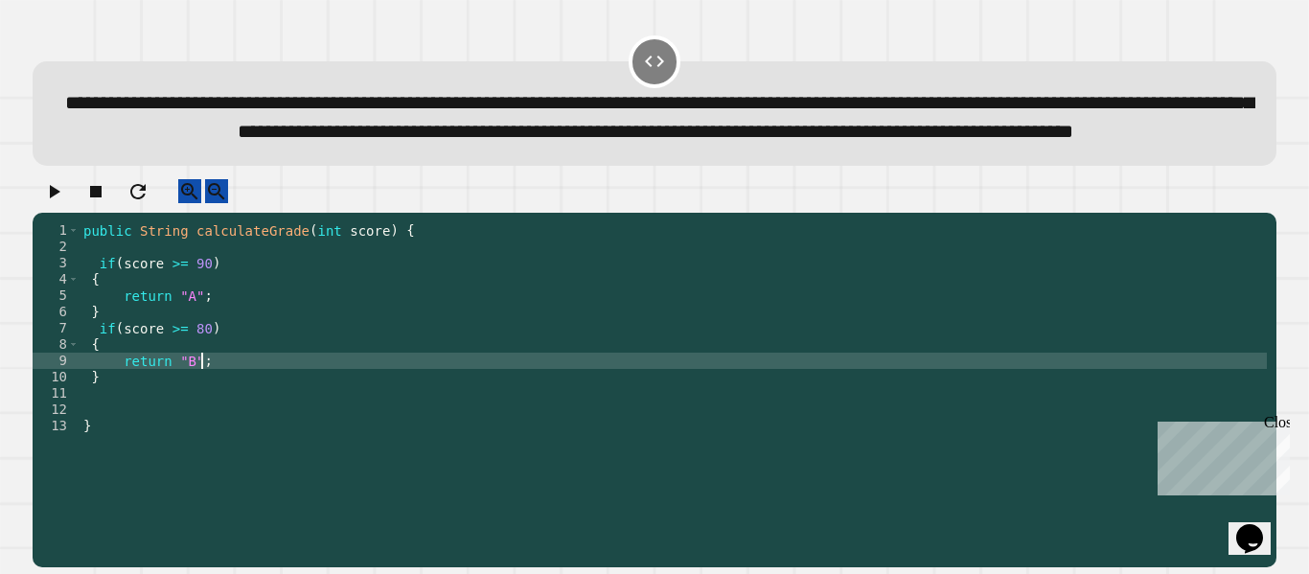
click at [117, 432] on div "public String calculateGrade ( int score ) { if ( score >= 90 ) { return "A" ; …" at bounding box center [673, 360] width 1187 height 277
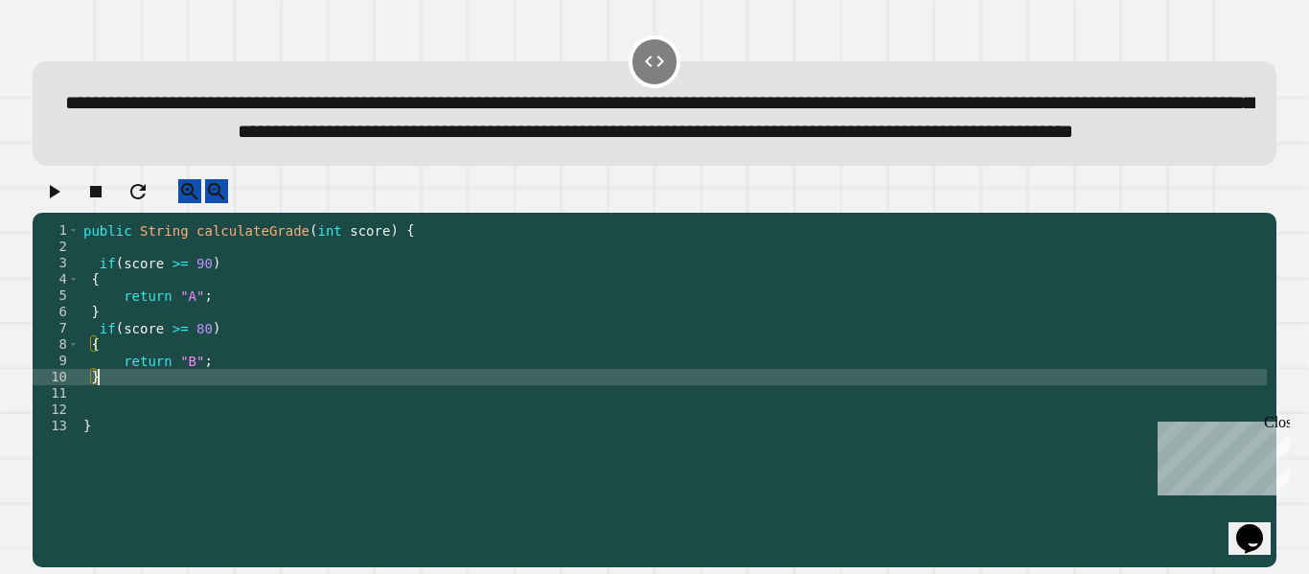
type textarea "*"
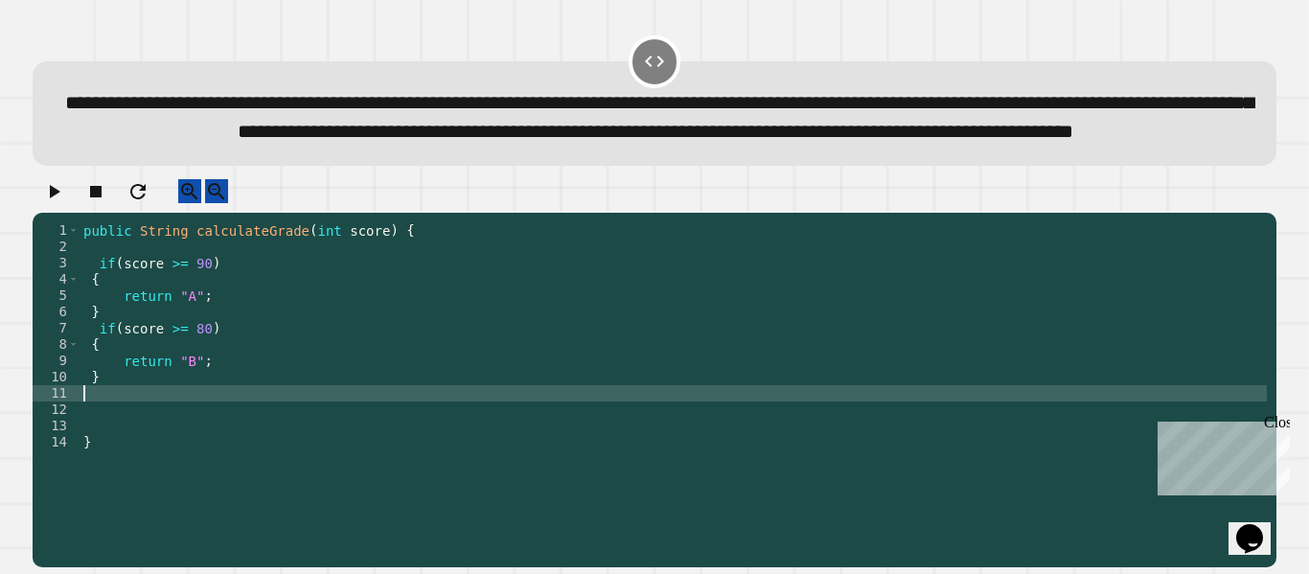
paste textarea "*"
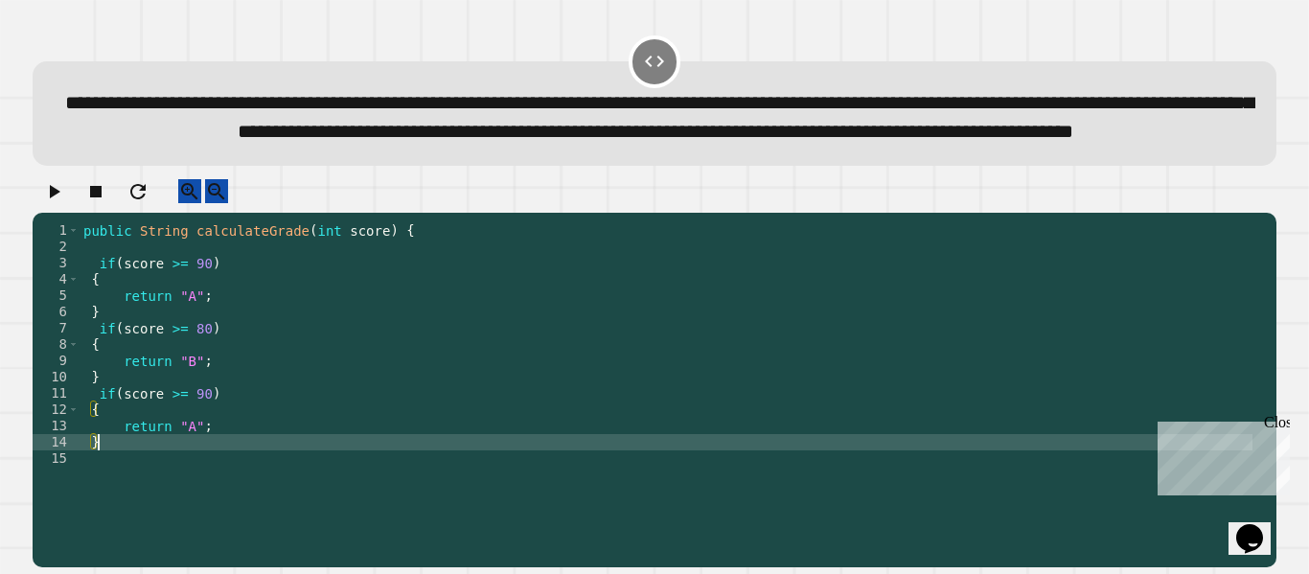
click at [191, 447] on div "public String calculateGrade ( int score ) { if ( score >= 90 ) { return "A" ; …" at bounding box center [666, 360] width 1173 height 277
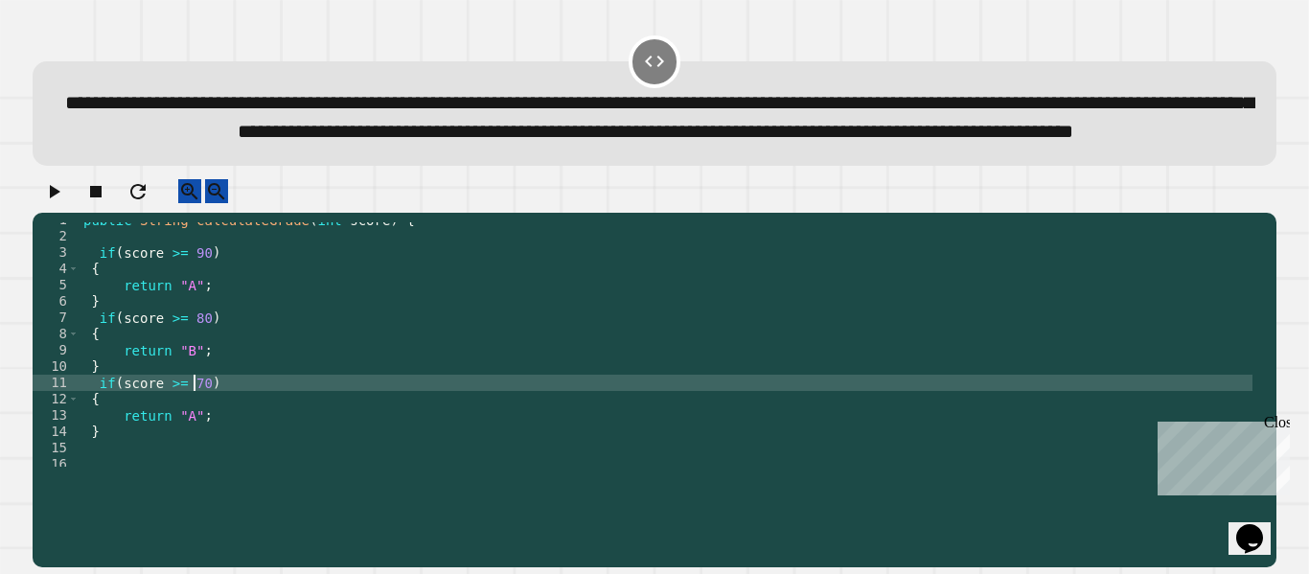
scroll to position [12, 0]
click at [188, 471] on div "public String calculateGrade ( int score ) { if ( score >= 90 ) { return "A" ; …" at bounding box center [666, 348] width 1173 height 277
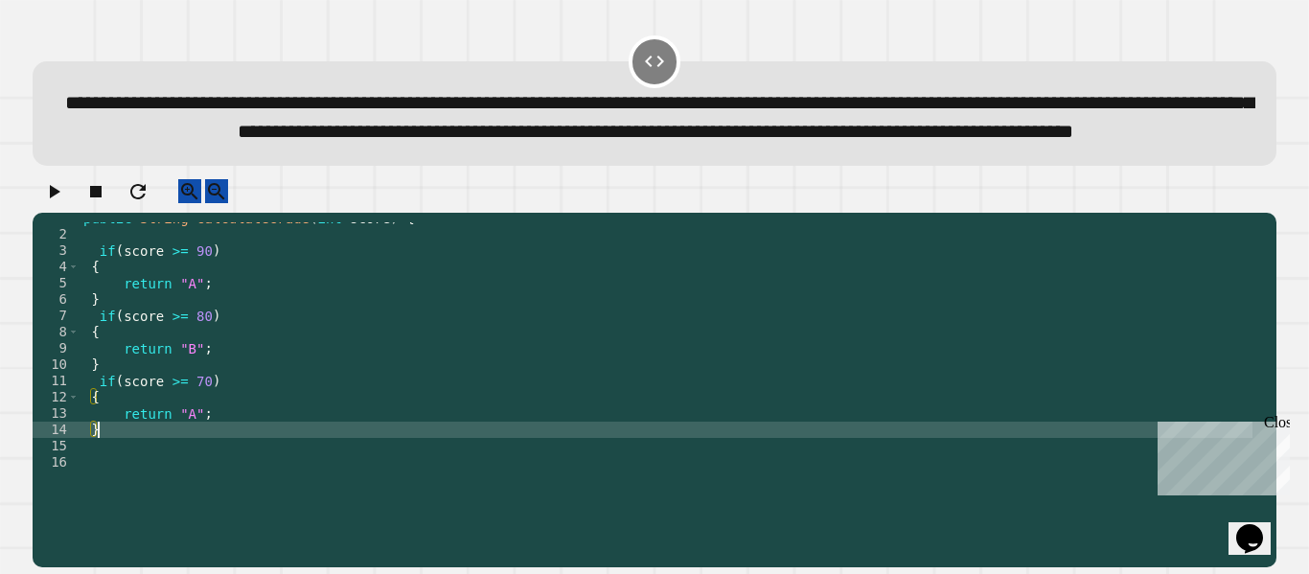
click at [188, 466] on div "public String calculateGrade ( int score ) { if ( score >= 90 ) { return "A" ; …" at bounding box center [666, 348] width 1173 height 277
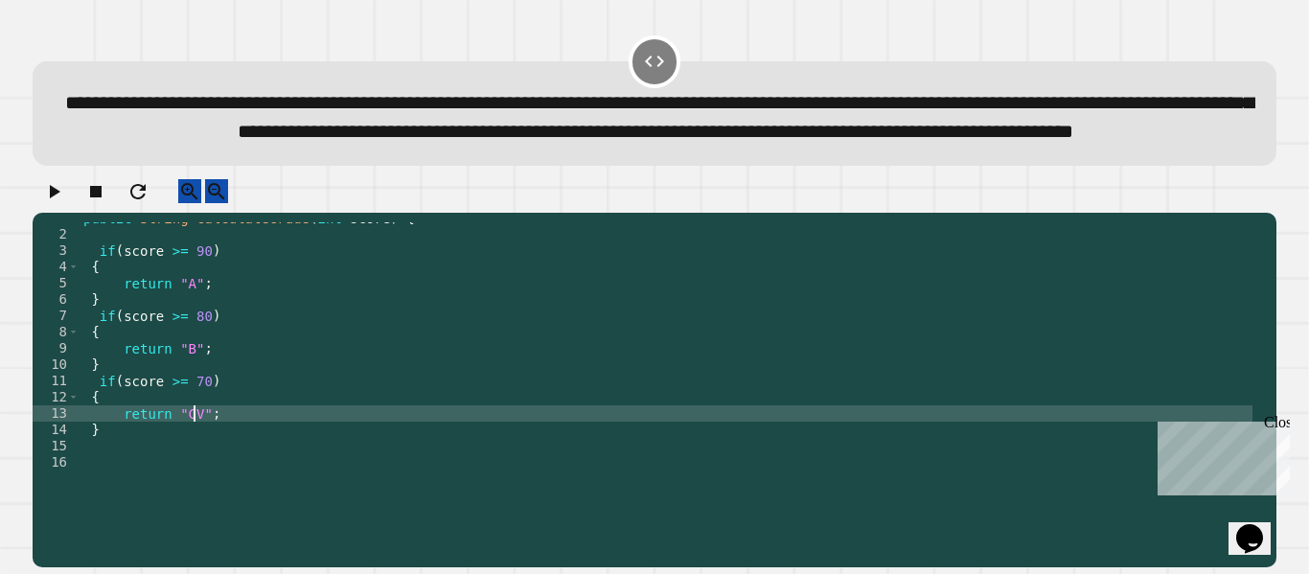
scroll to position [0, 8]
type textarea "**********"
click at [255, 459] on div "public String calculateGrade ( int score ) { if ( score >= 90 ) { return "A" ; …" at bounding box center [666, 348] width 1173 height 277
click at [128, 486] on div "public String calculateGrade ( int score ) { if ( score >= 90 ) { return "A" ; …" at bounding box center [666, 348] width 1173 height 277
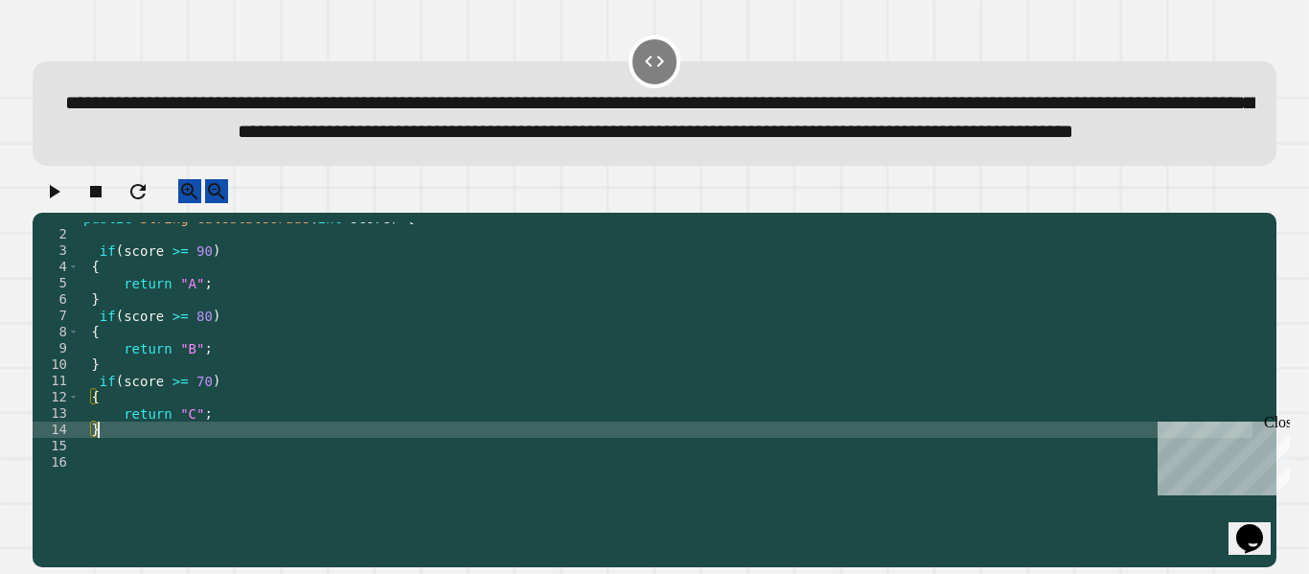
scroll to position [0, 0]
type textarea "*"
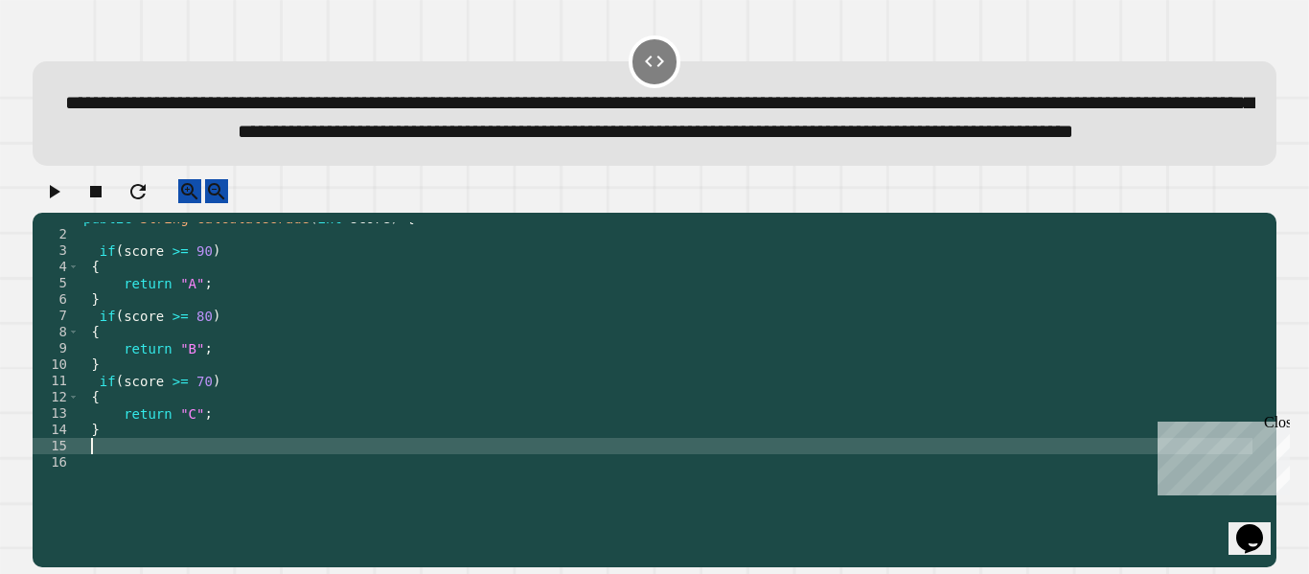
scroll to position [49, 0]
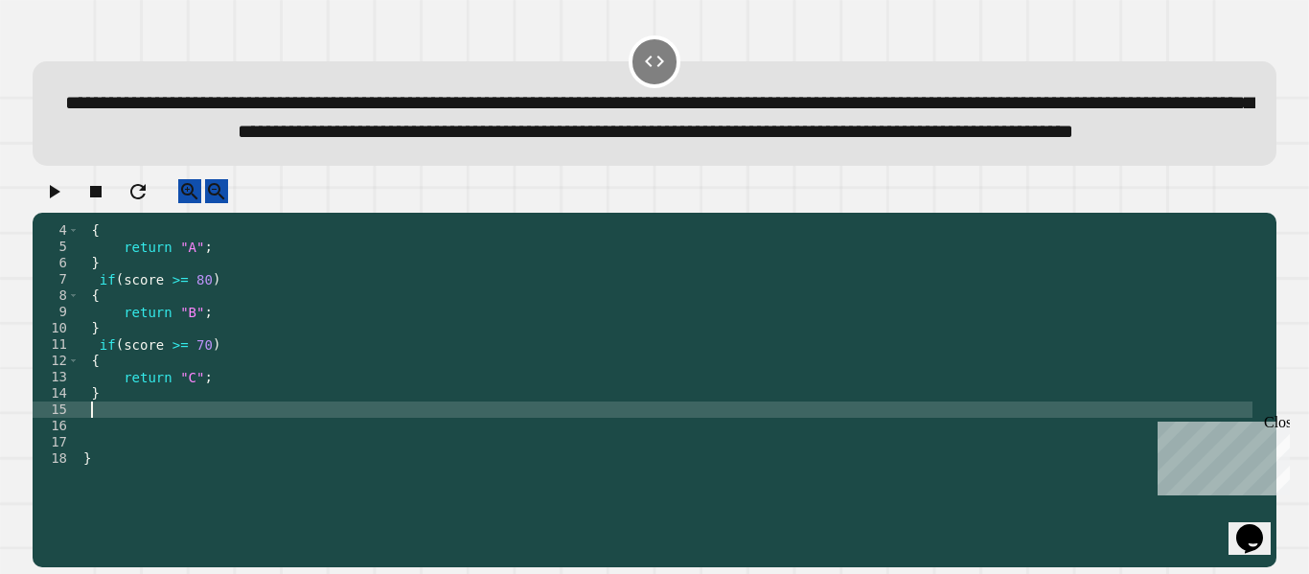
paste textarea "*"
click at [203, 464] on div "{ return "A" ; } if ( score >= 80 ) { return "B" ; } if ( score >= 70 ) { retur…" at bounding box center [666, 360] width 1173 height 277
click at [186, 491] on div "{ return "A" ; } if ( score >= 80 ) { return "B" ; } if ( score >= 70 ) { retur…" at bounding box center [666, 360] width 1173 height 277
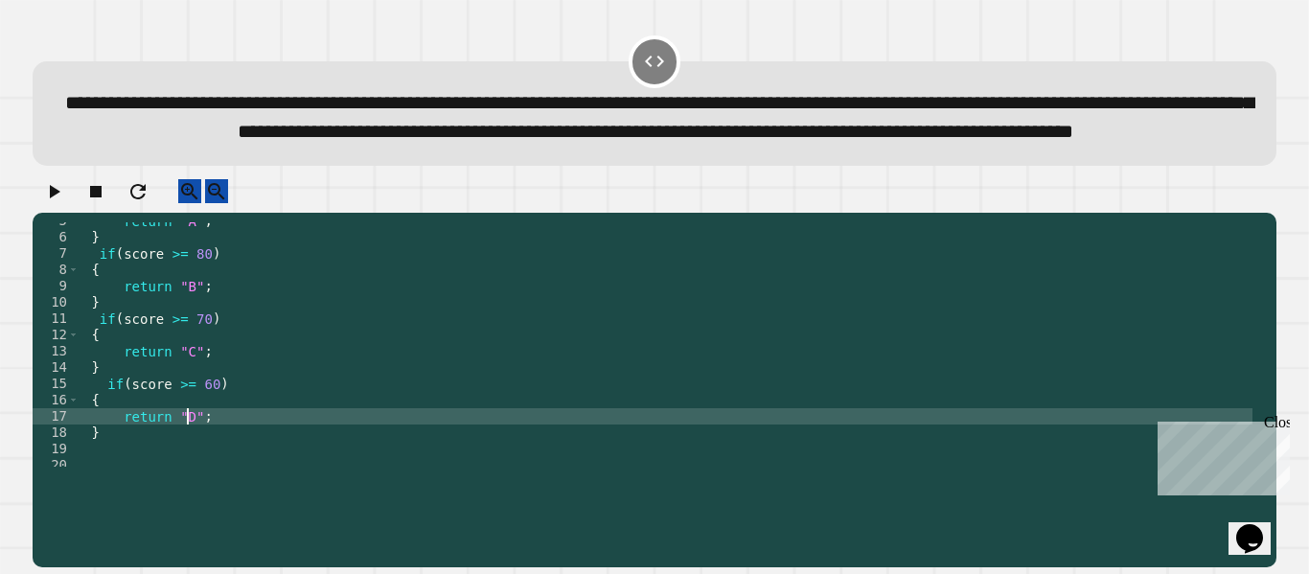
scroll to position [77, 0]
click at [126, 477] on div "return "A" ; } if ( score >= 80 ) { return "B" ; } if ( score >= 70 ) { return …" at bounding box center [666, 349] width 1173 height 277
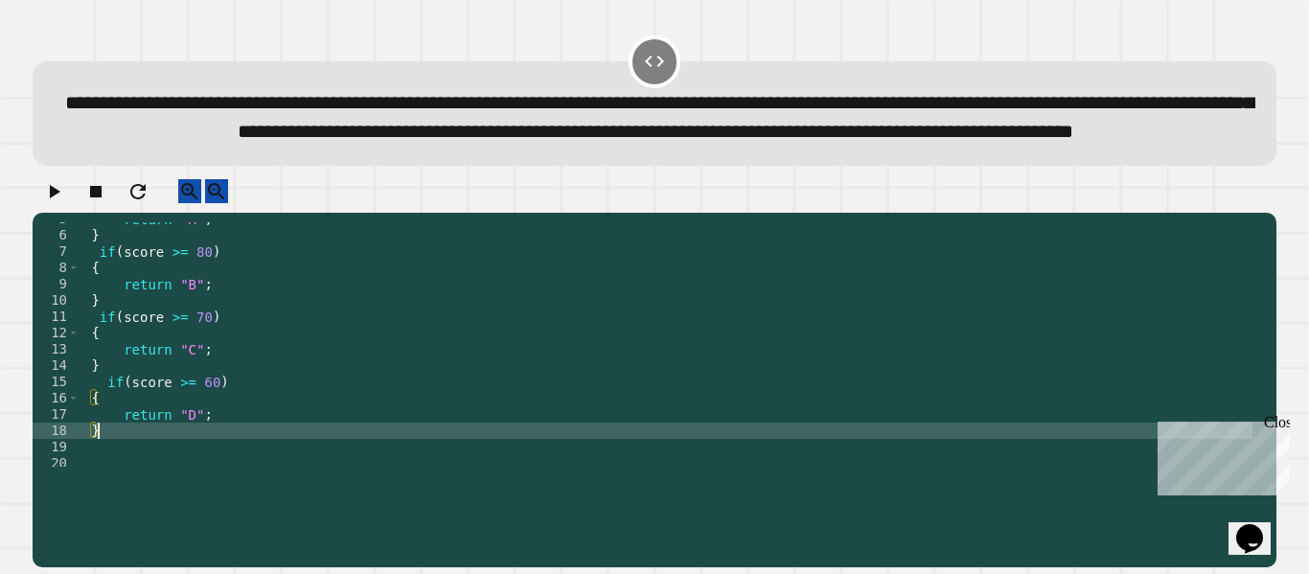
type textarea "*"
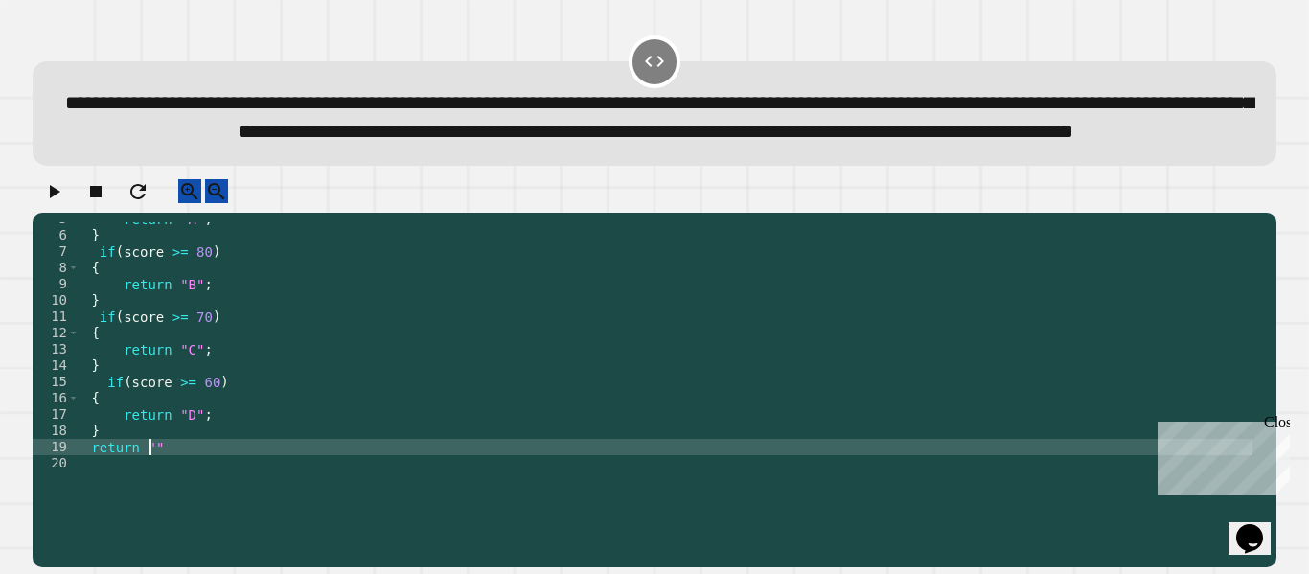
scroll to position [0, 5]
click at [194, 488] on div "return "A" ; } if ( score >= 80 ) { return "B" ; } if ( score >= 70 ) { return …" at bounding box center [666, 349] width 1173 height 277
type textarea "**********"
click at [63, 203] on icon "button" at bounding box center [53, 191] width 23 height 23
